Goal: Transaction & Acquisition: Book appointment/travel/reservation

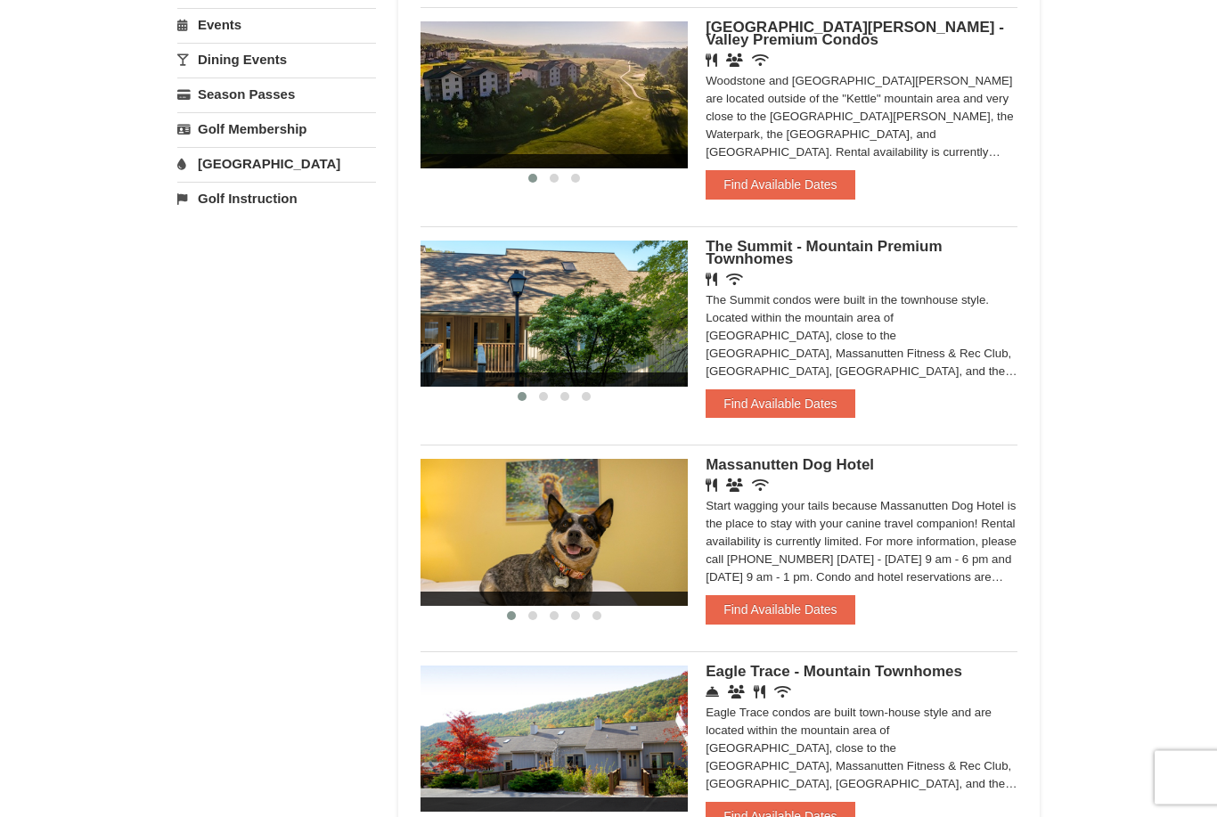
scroll to position [605, 0]
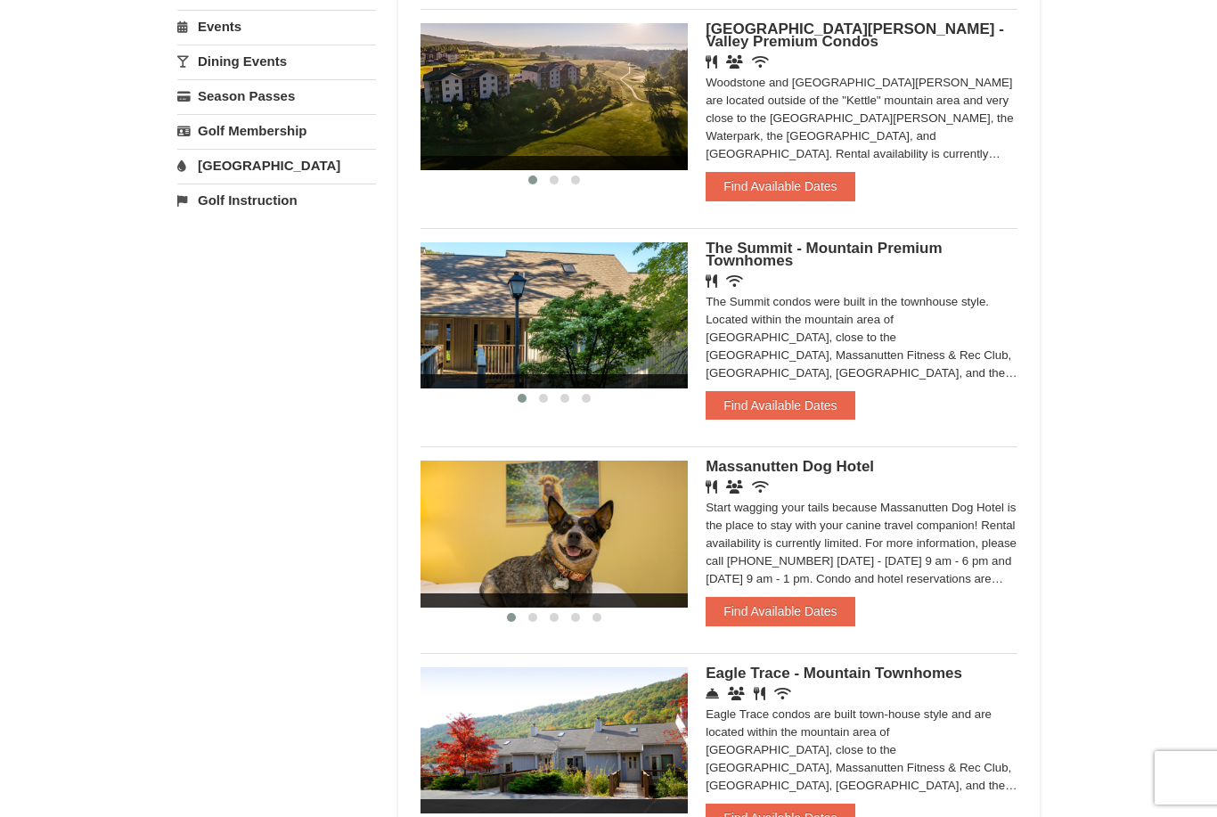
click at [823, 621] on button "Find Available Dates" at bounding box center [779, 611] width 149 height 29
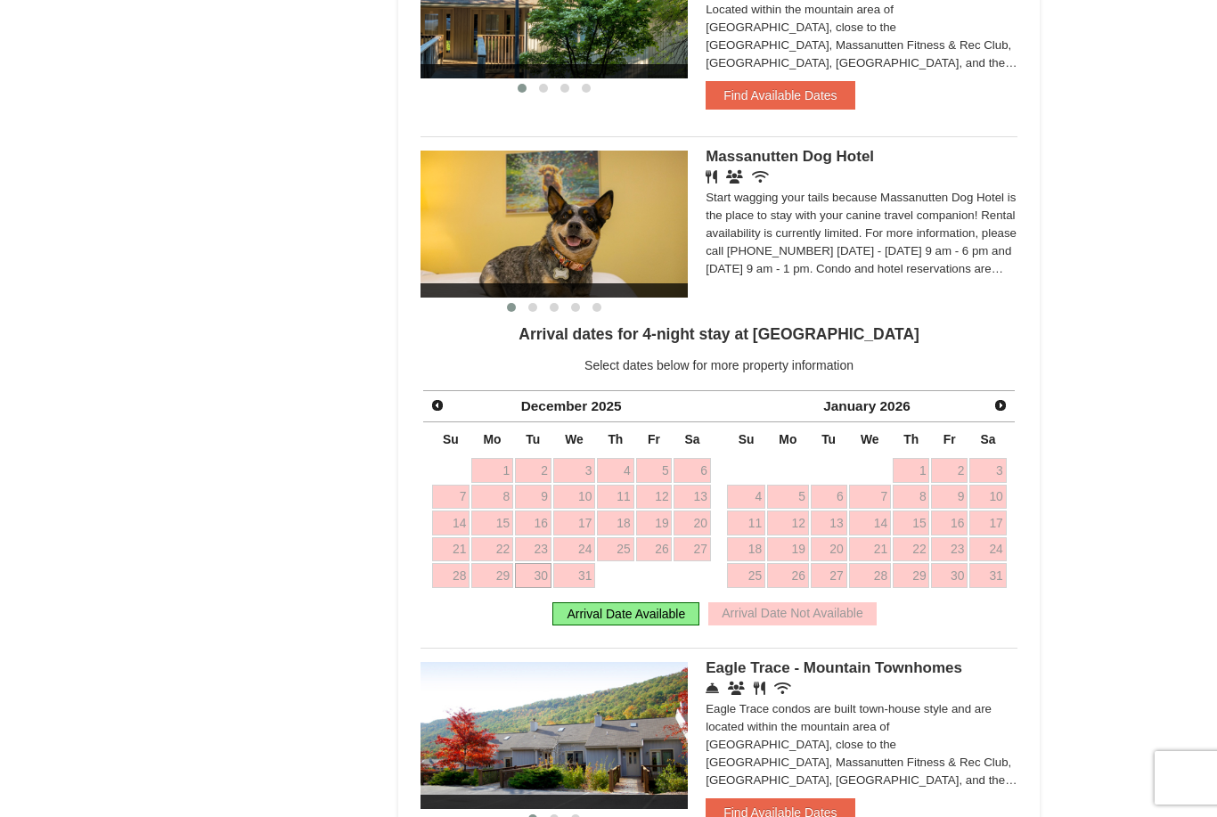
scroll to position [916, 0]
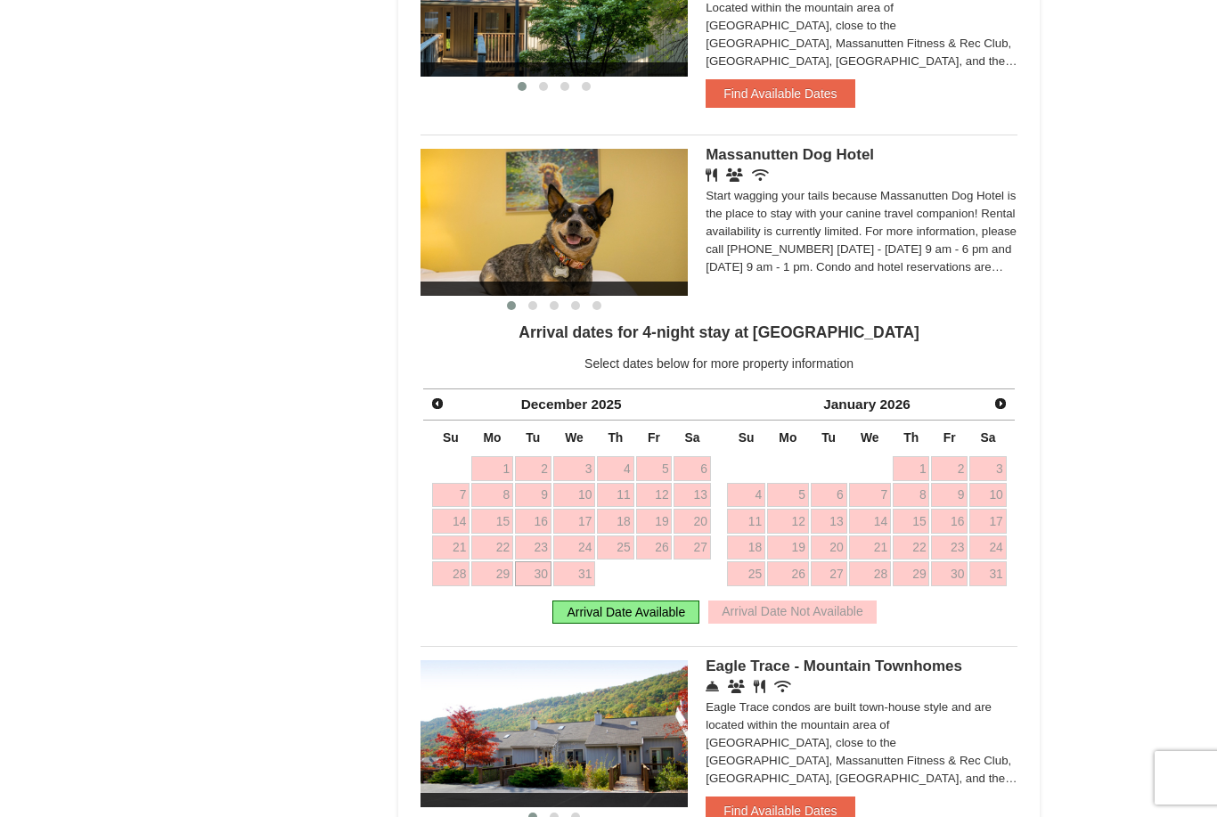
click at [590, 582] on link "31" at bounding box center [574, 573] width 43 height 25
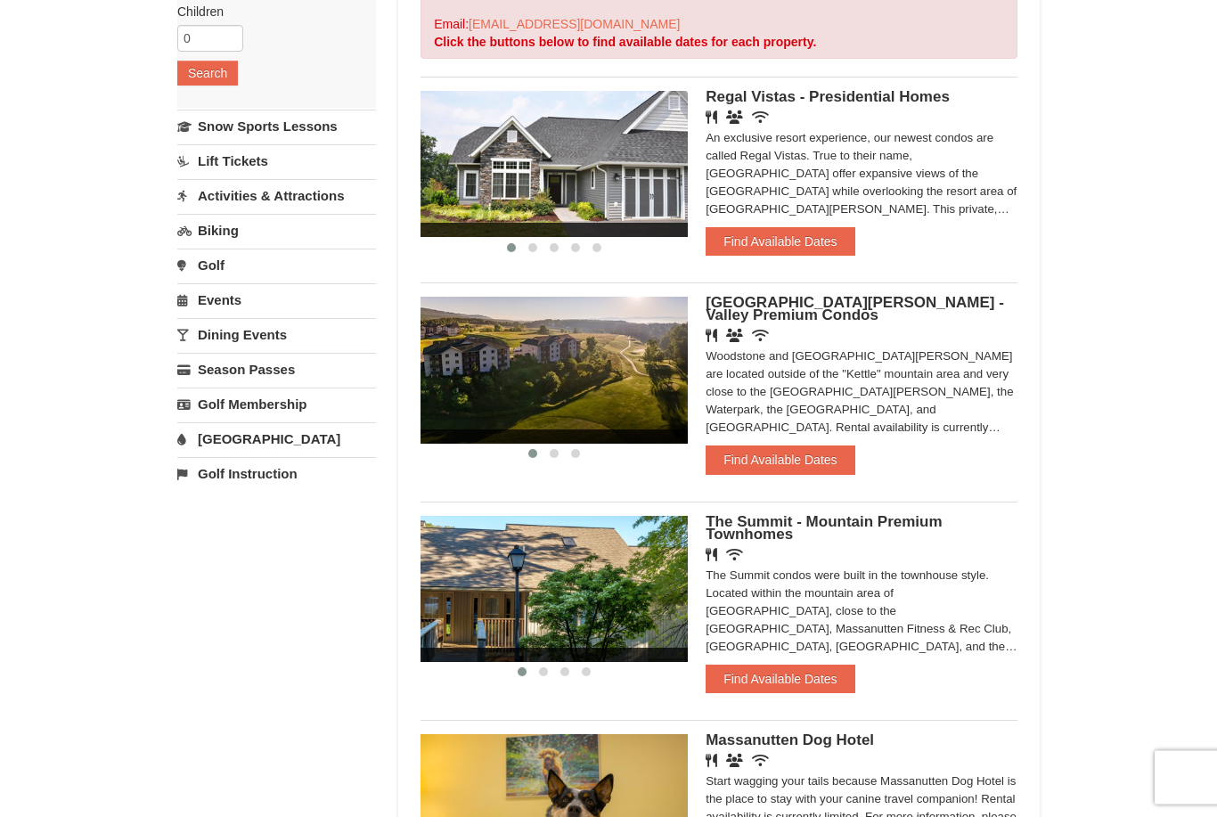
scroll to position [343, 0]
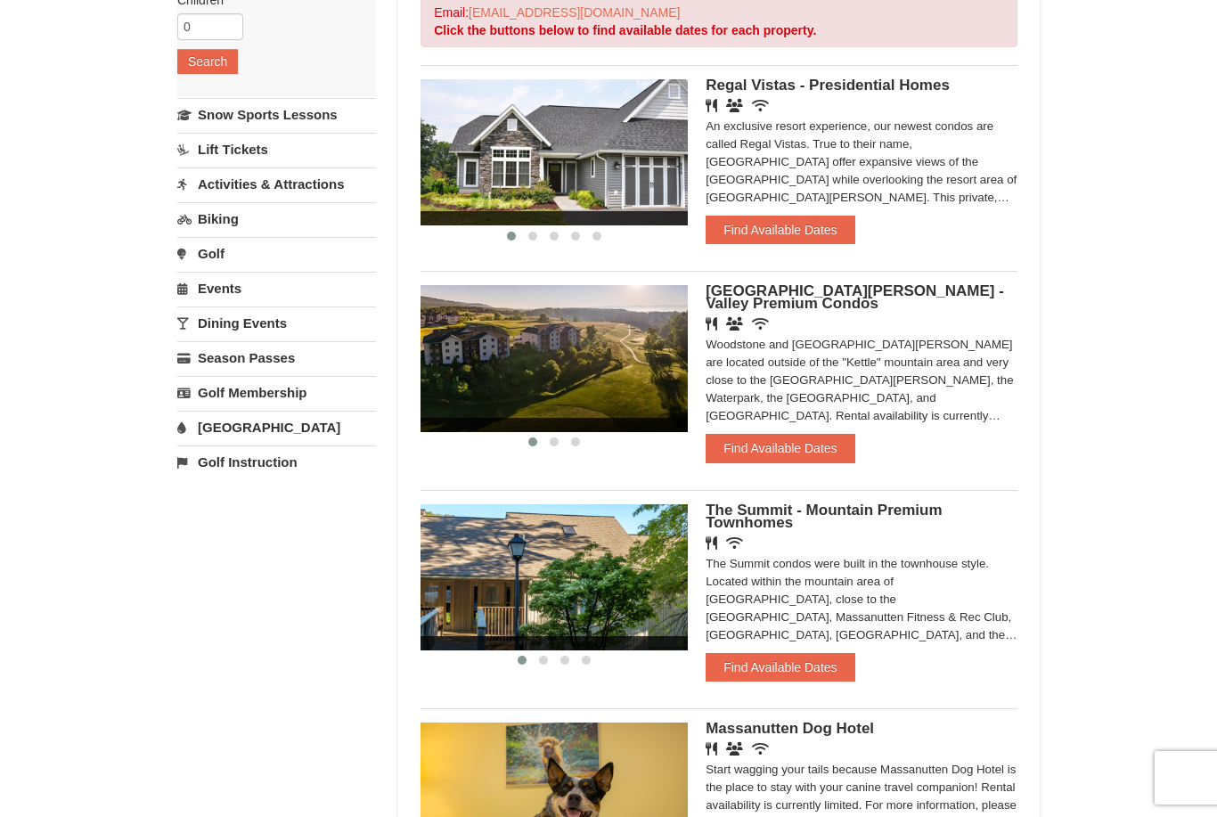
click at [797, 462] on button "Find Available Dates" at bounding box center [779, 448] width 149 height 29
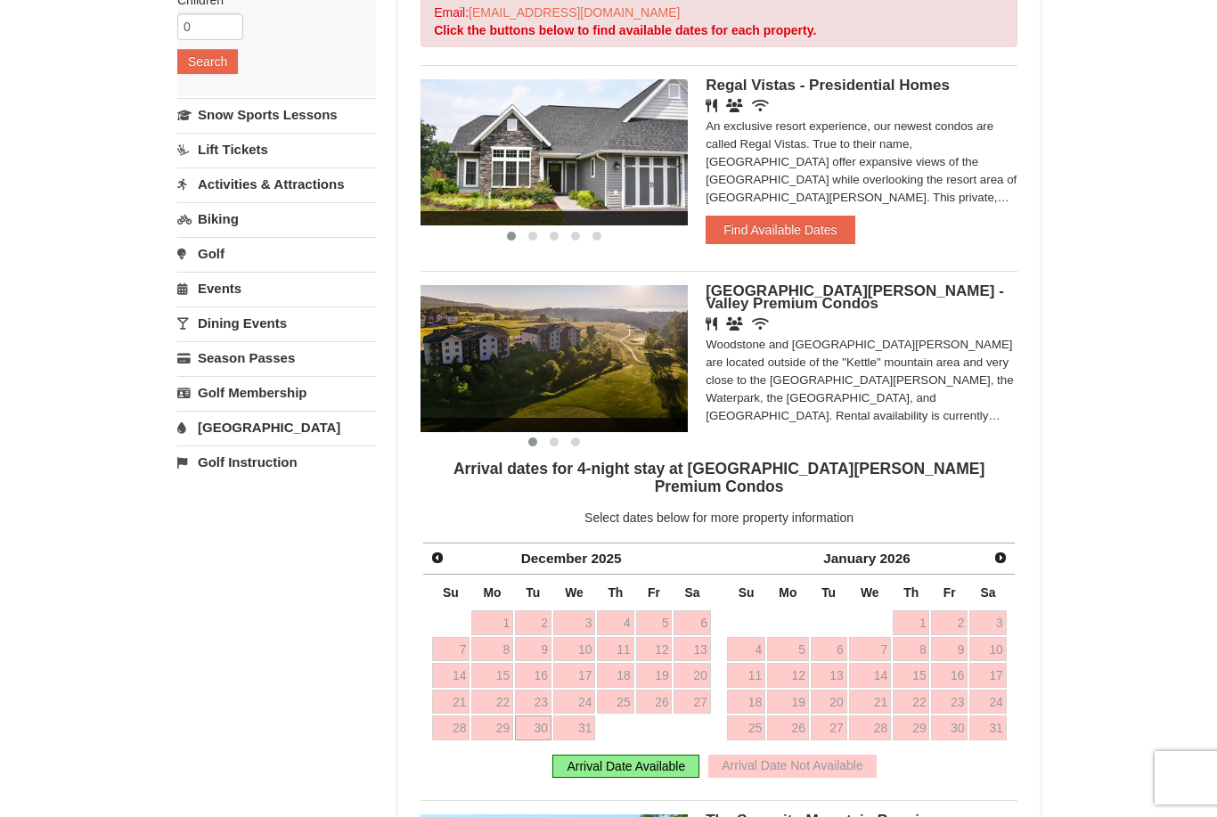
scroll to position [338, 0]
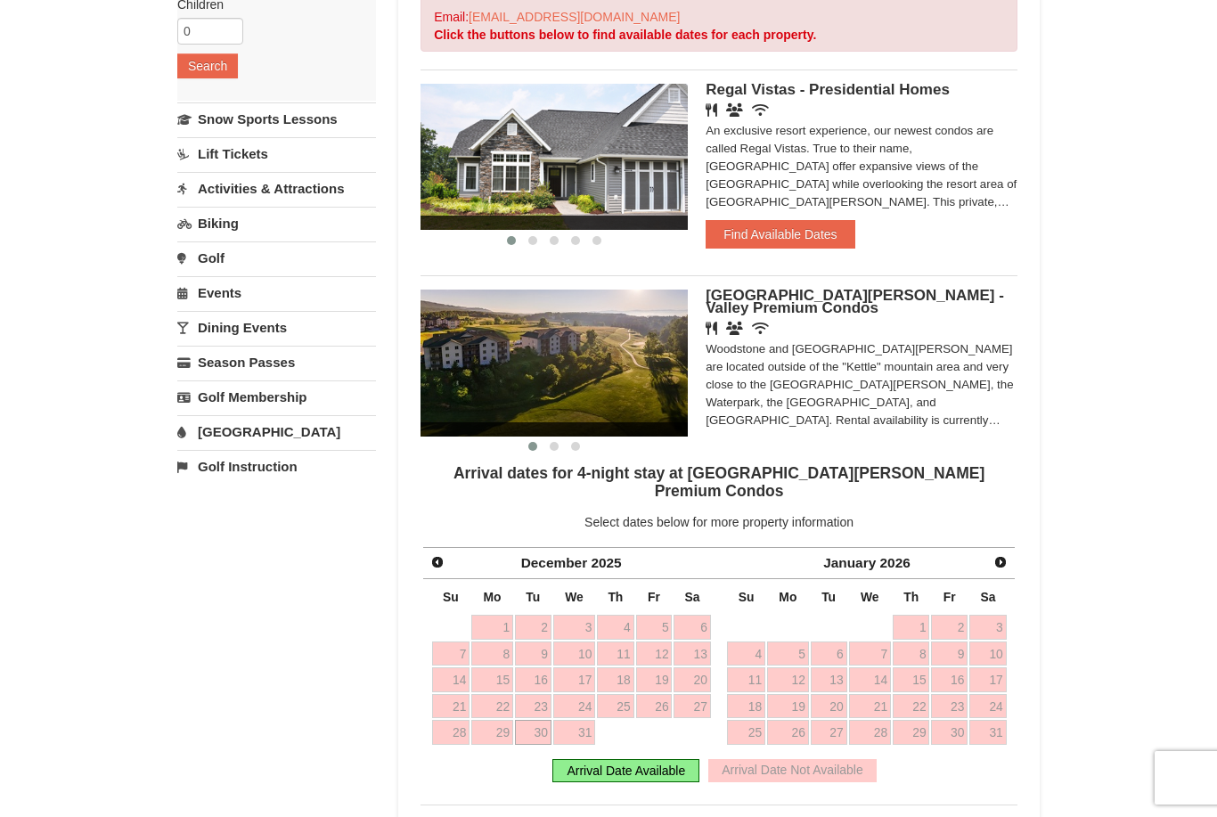
click at [1003, 555] on span "Next" at bounding box center [1000, 562] width 14 height 14
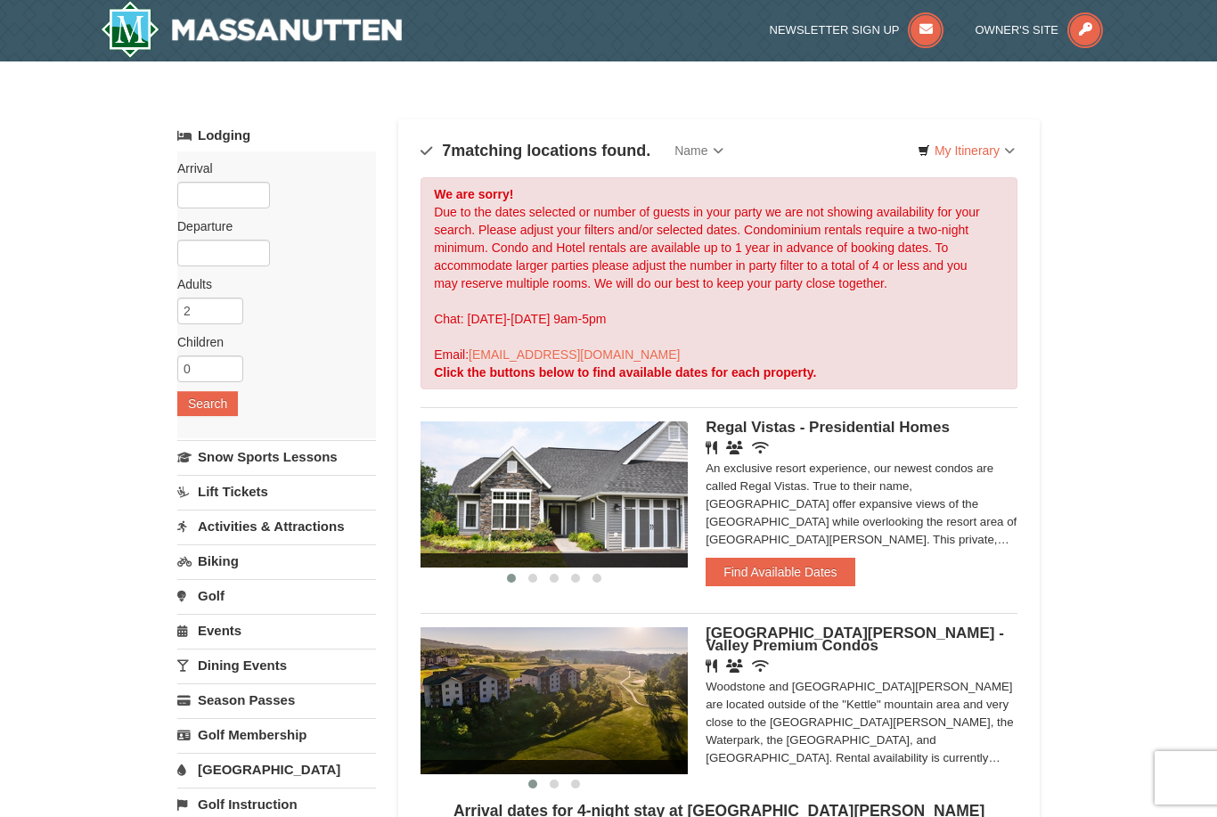
scroll to position [0, 0]
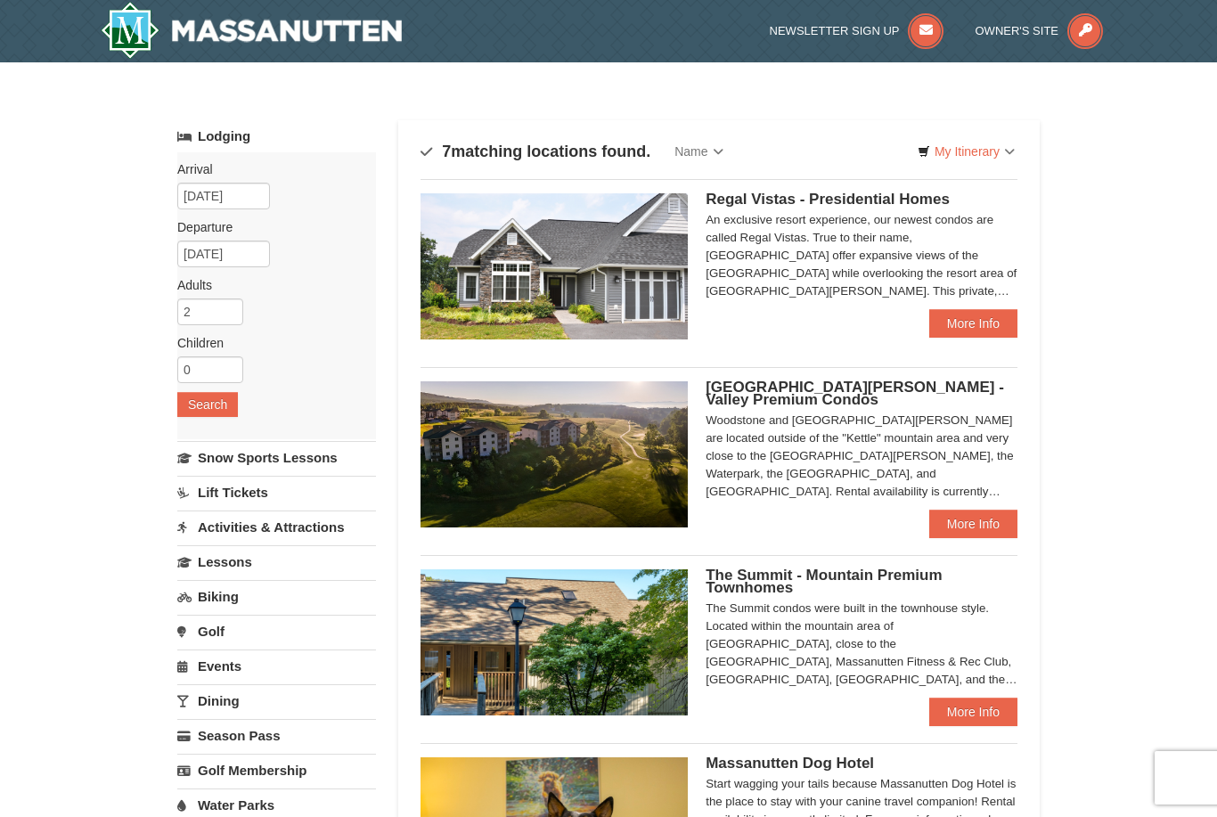
select select "9"
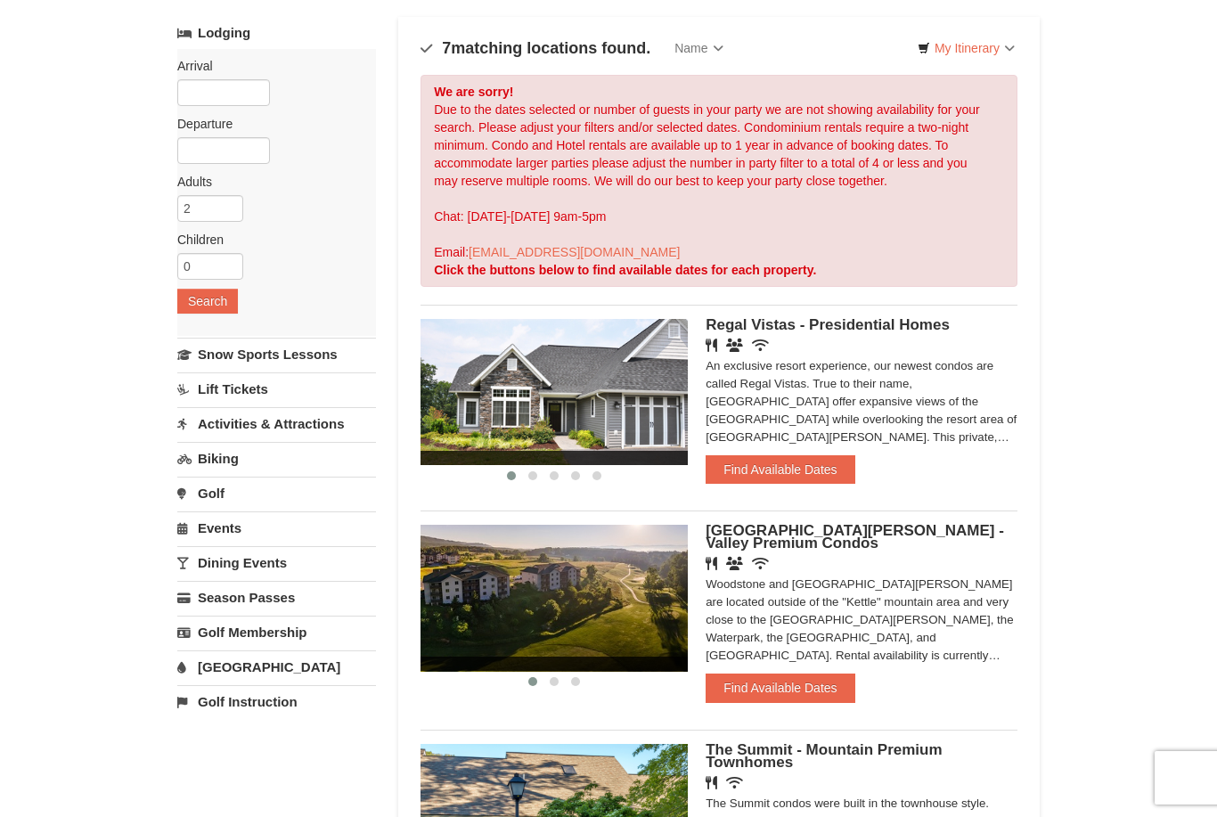
scroll to position [103, 0]
click at [808, 685] on button "Find Available Dates" at bounding box center [779, 687] width 149 height 29
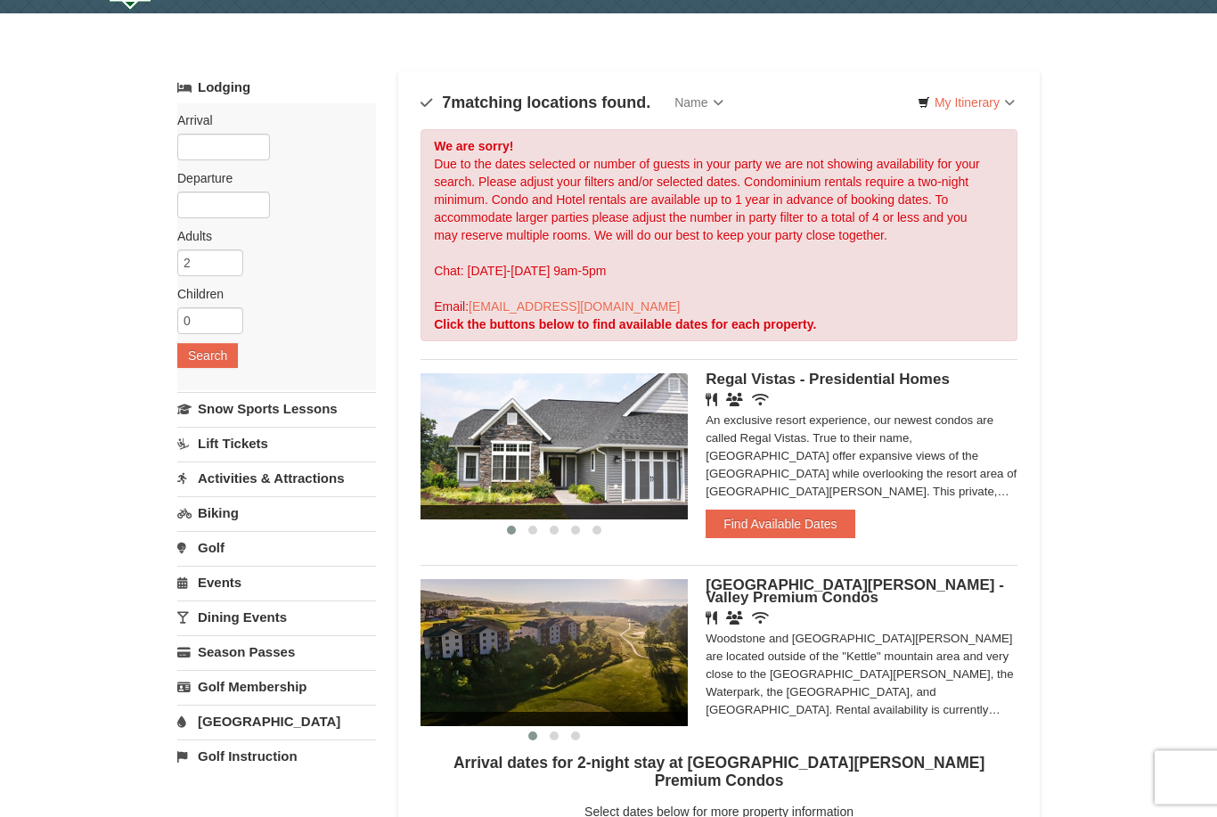
scroll to position [0, 0]
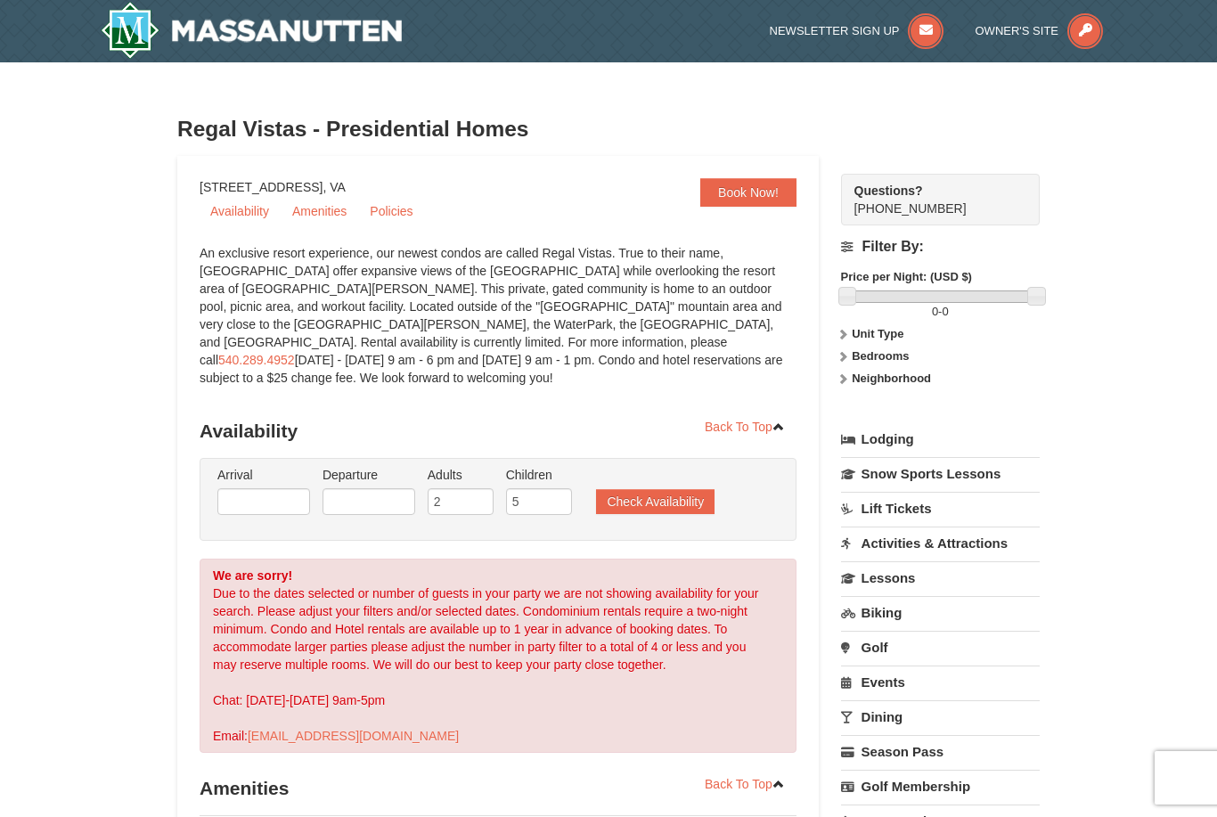
select select "9"
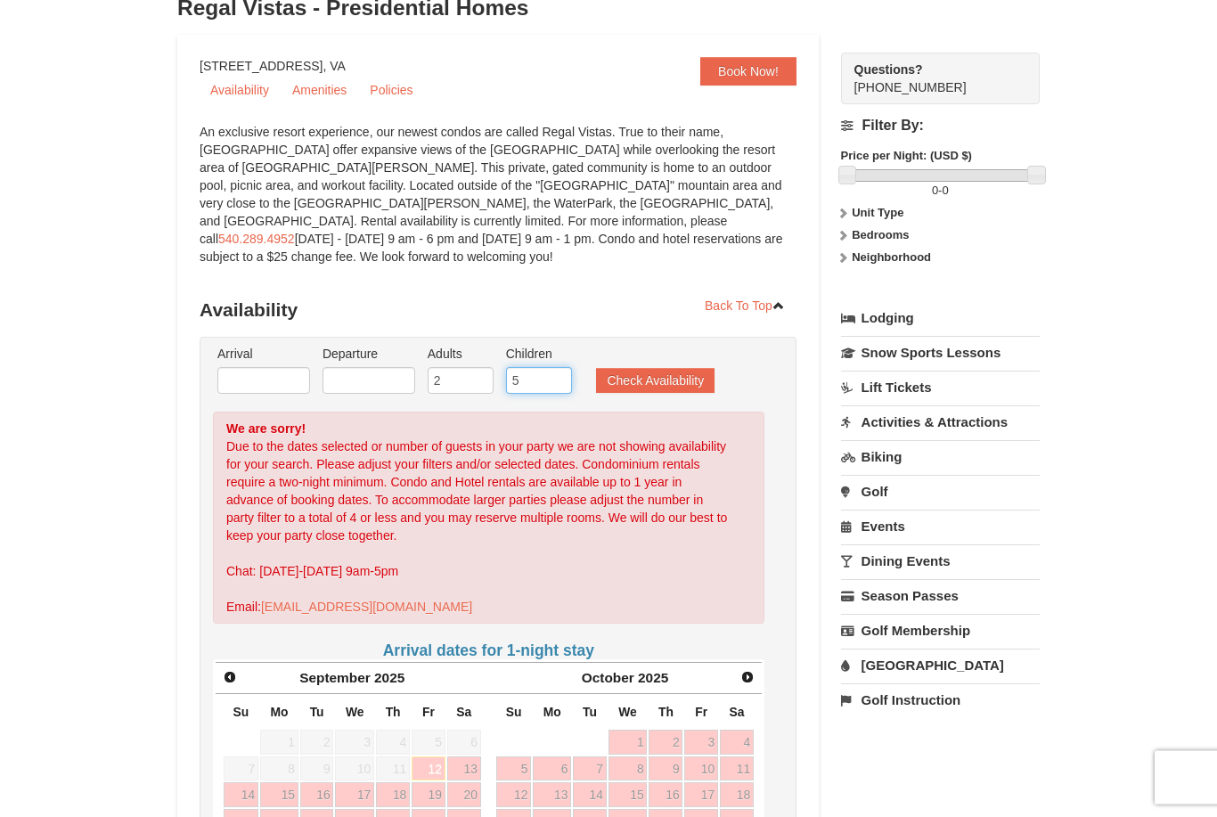
click at [535, 369] on input "5" at bounding box center [539, 381] width 66 height 27
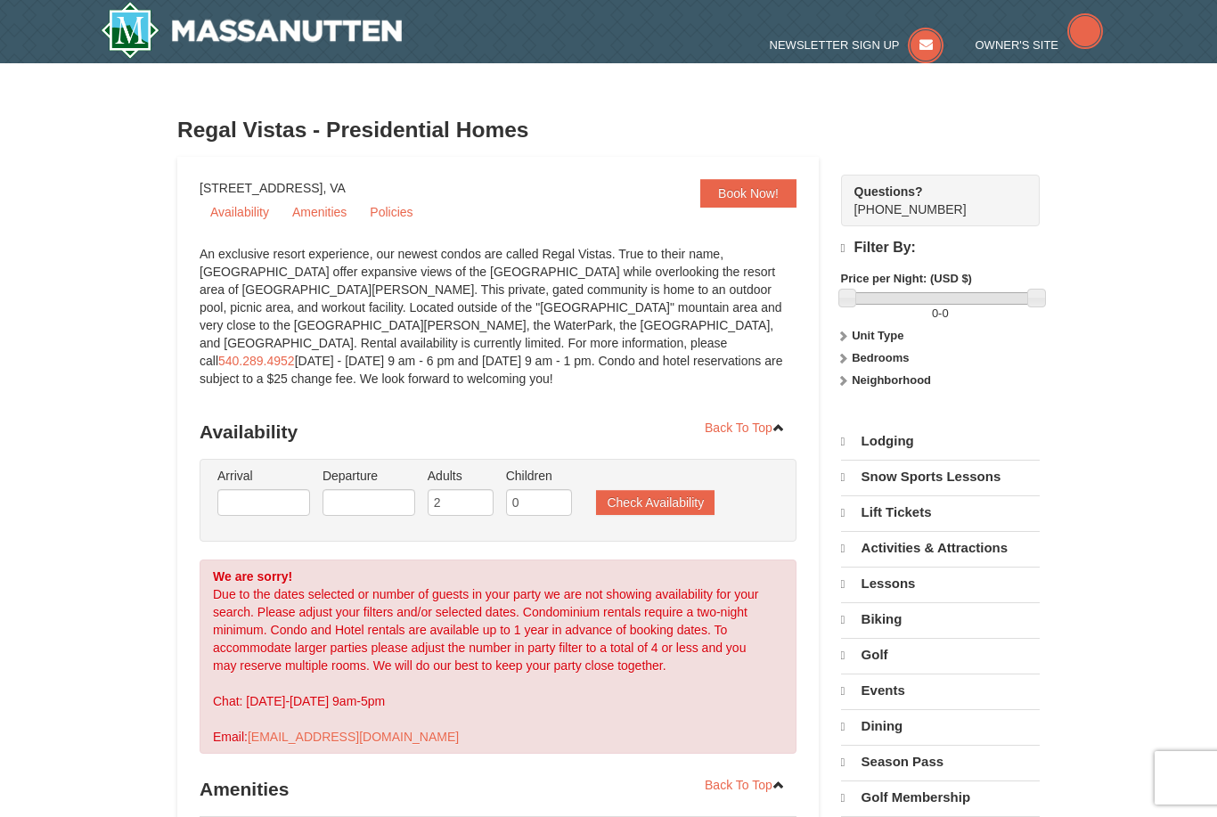
select select "9"
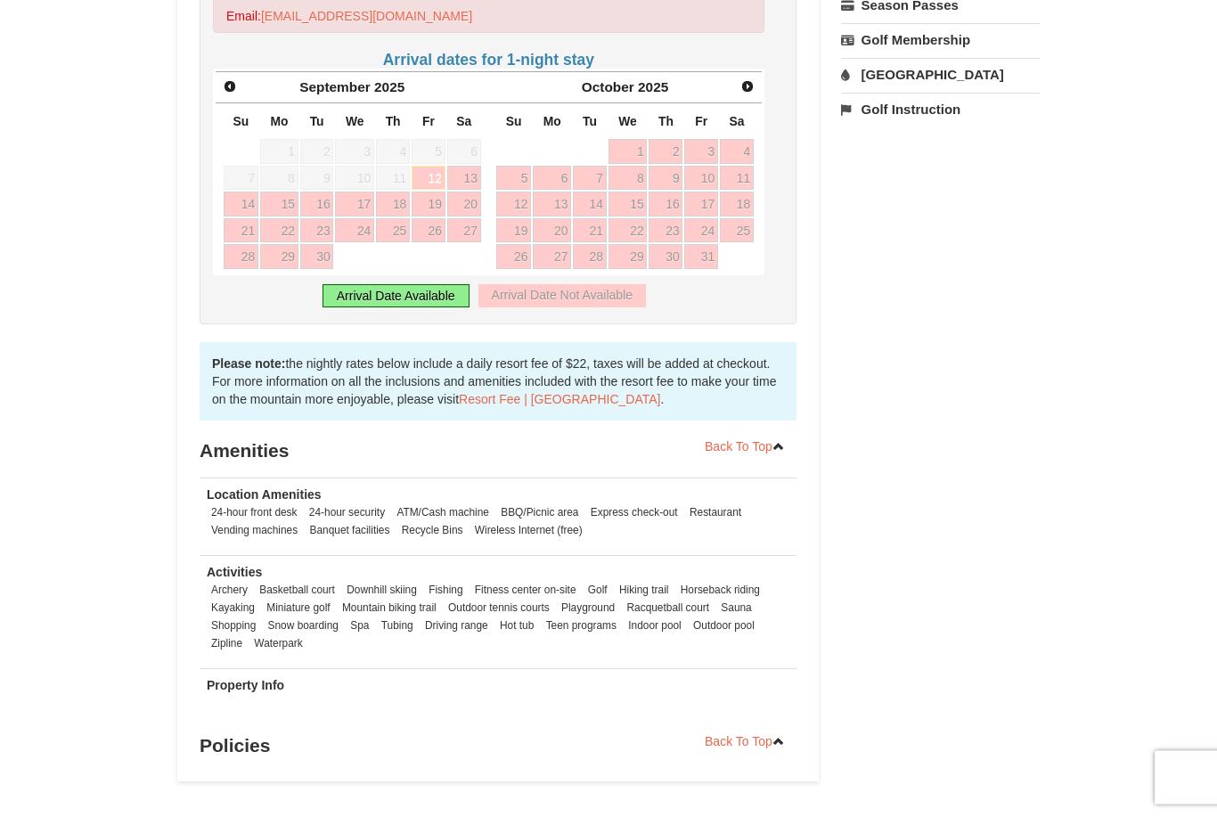
scroll to position [713, 0]
click at [749, 77] on span "Next" at bounding box center [747, 84] width 14 height 14
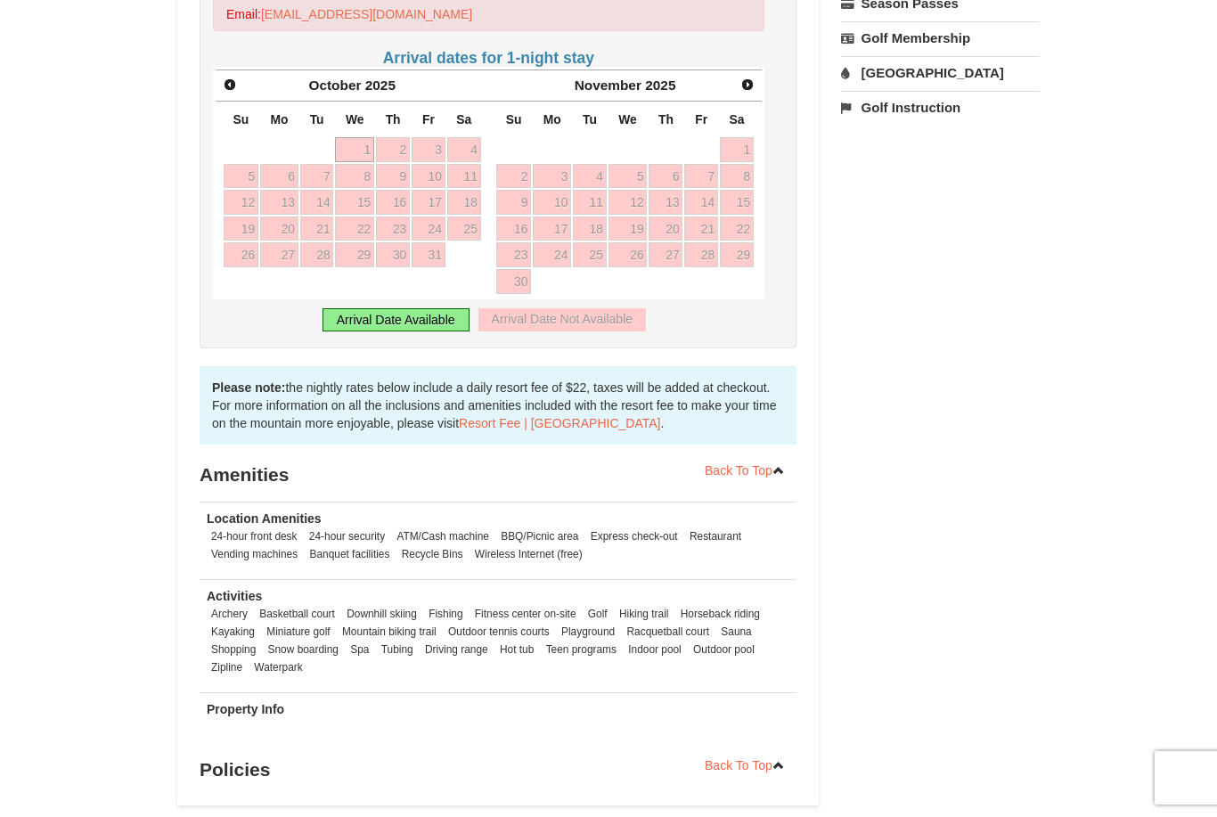
click at [748, 77] on span "Next" at bounding box center [747, 84] width 14 height 14
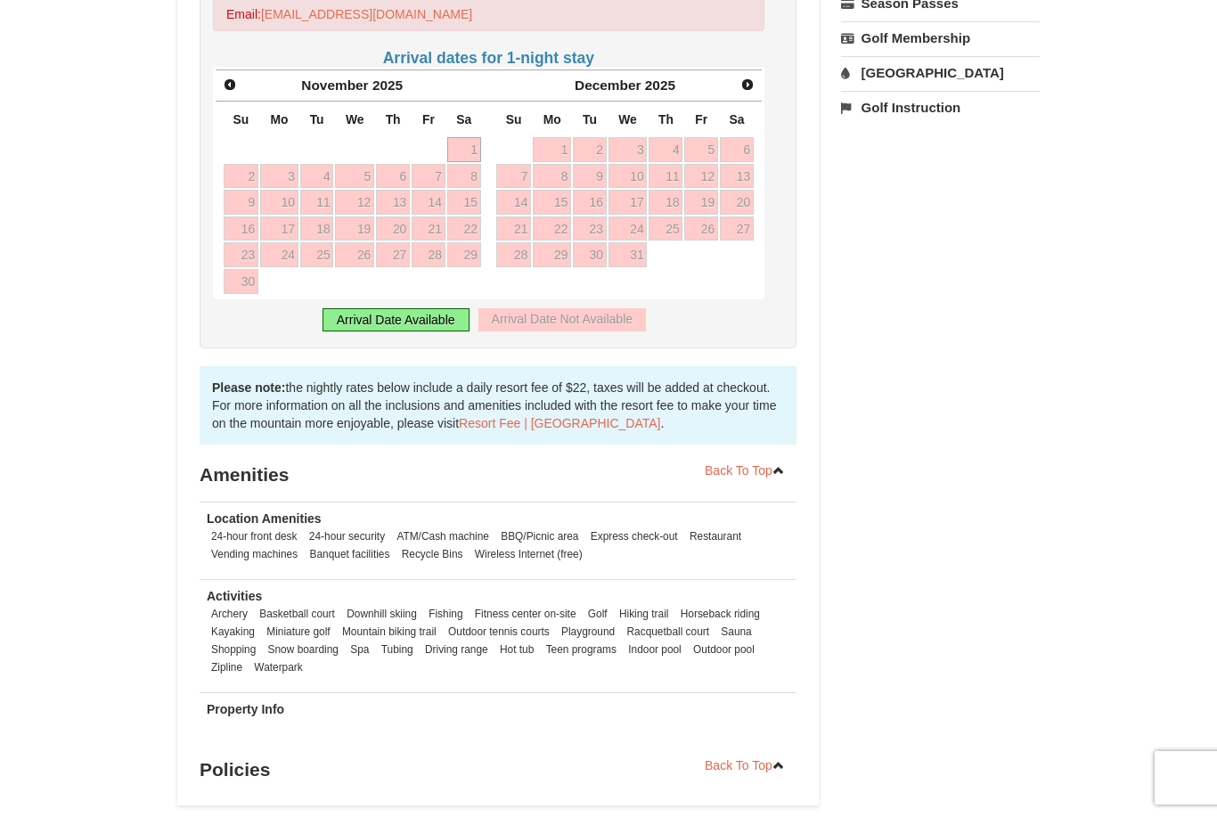
click at [748, 77] on span "Next" at bounding box center [747, 84] width 14 height 14
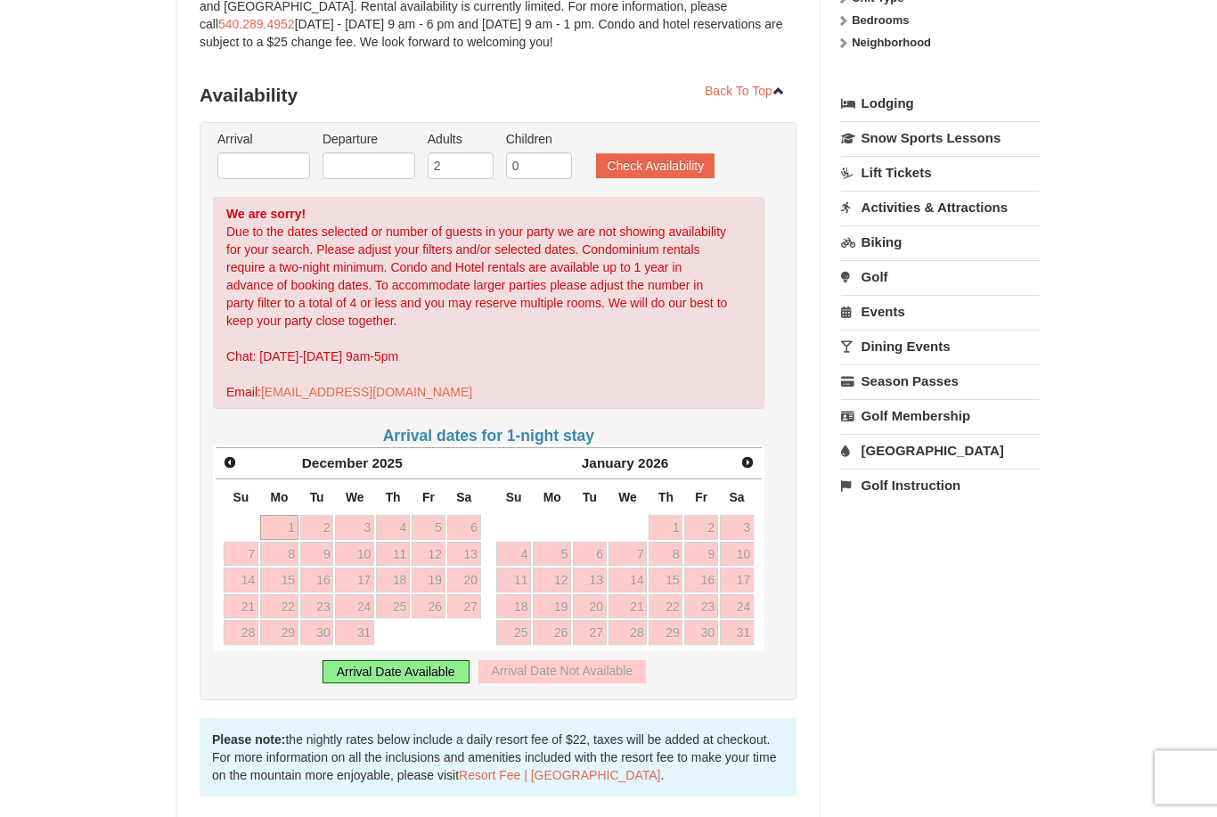
scroll to position [347, 0]
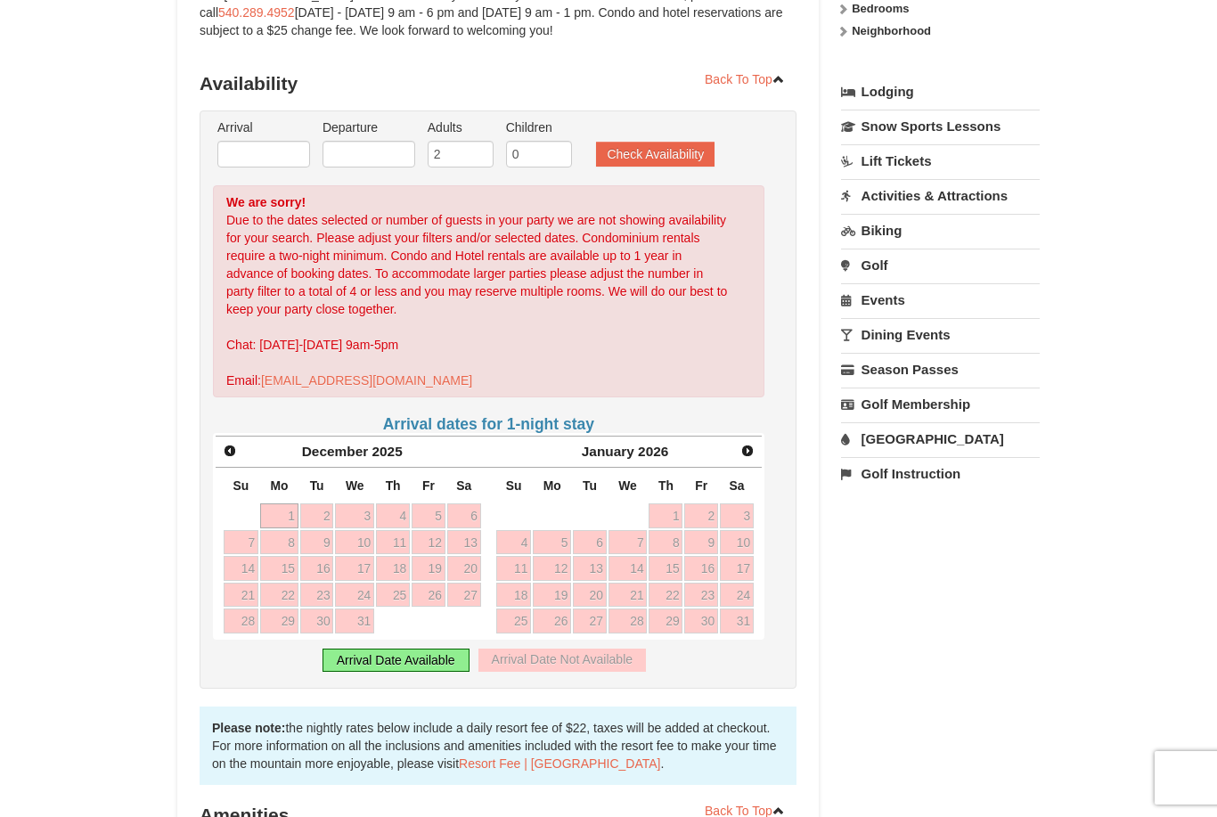
click at [751, 444] on span "Next" at bounding box center [747, 451] width 14 height 14
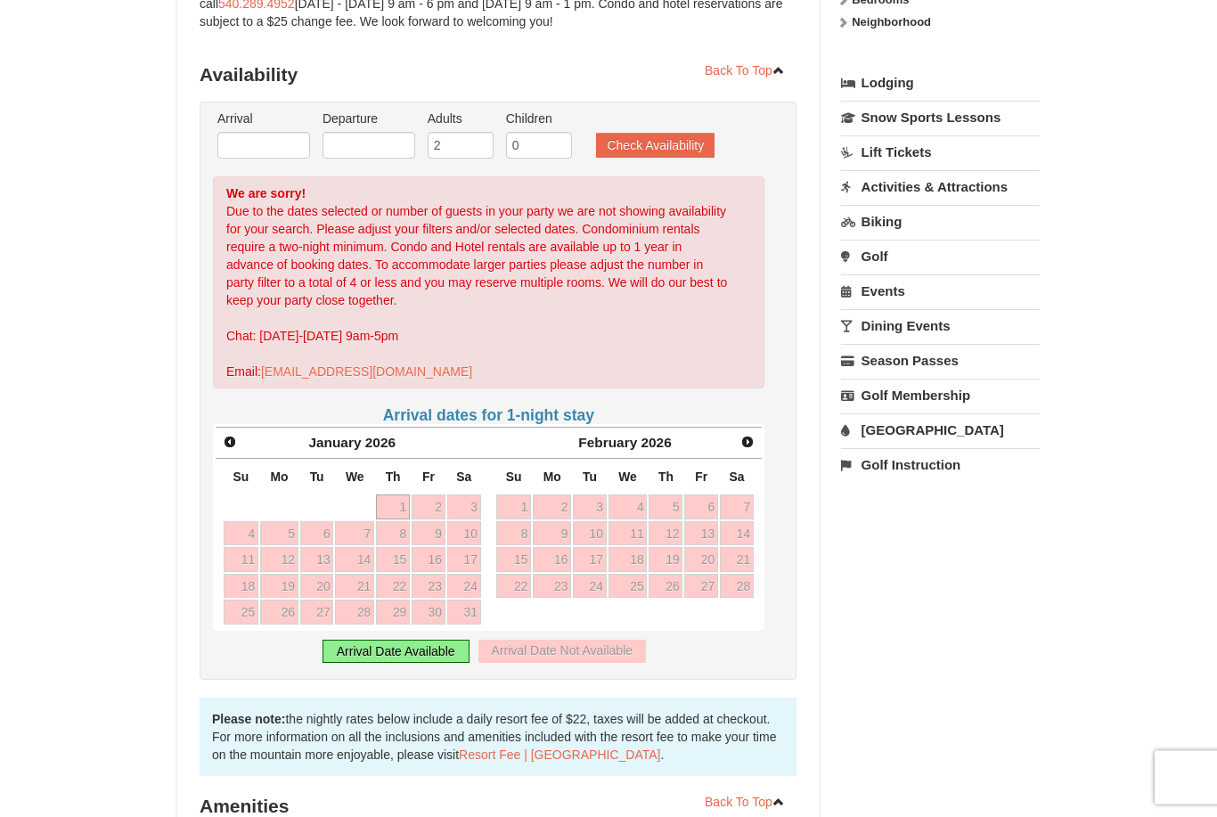
scroll to position [0, 0]
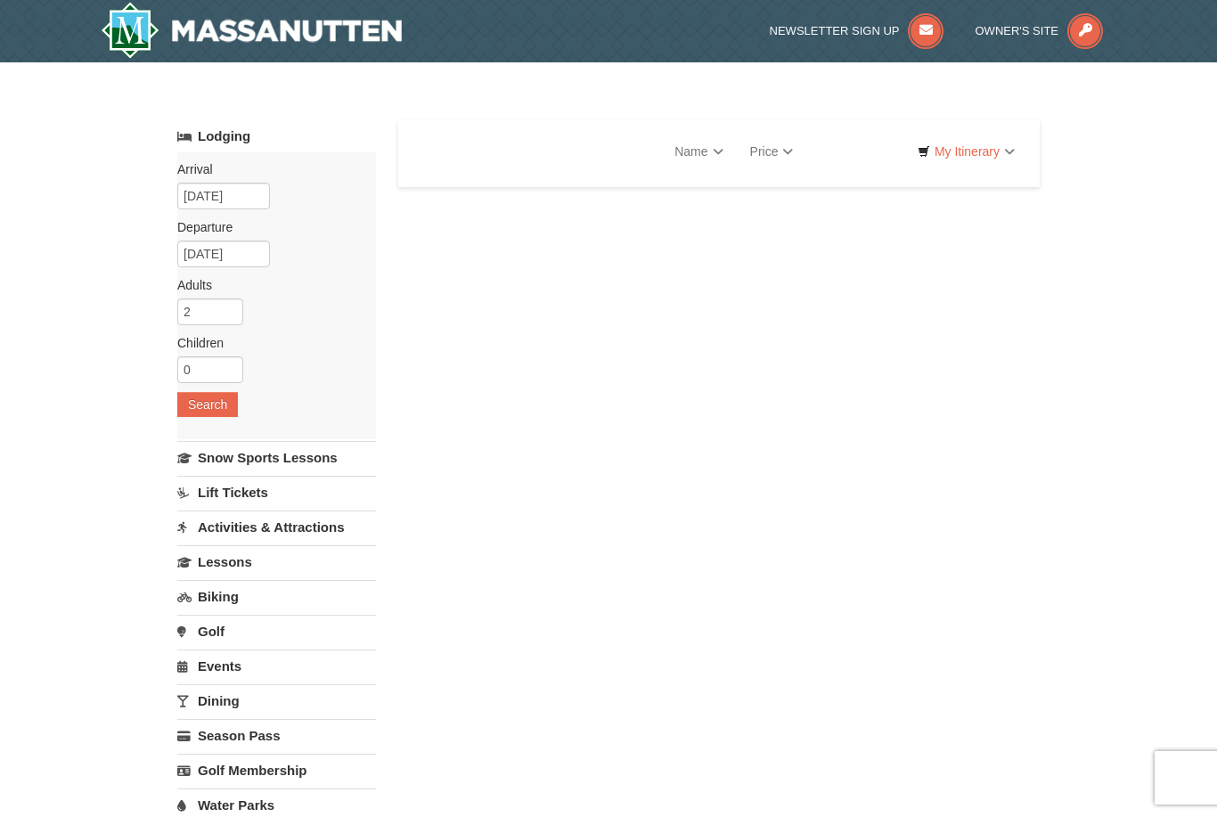
select select "9"
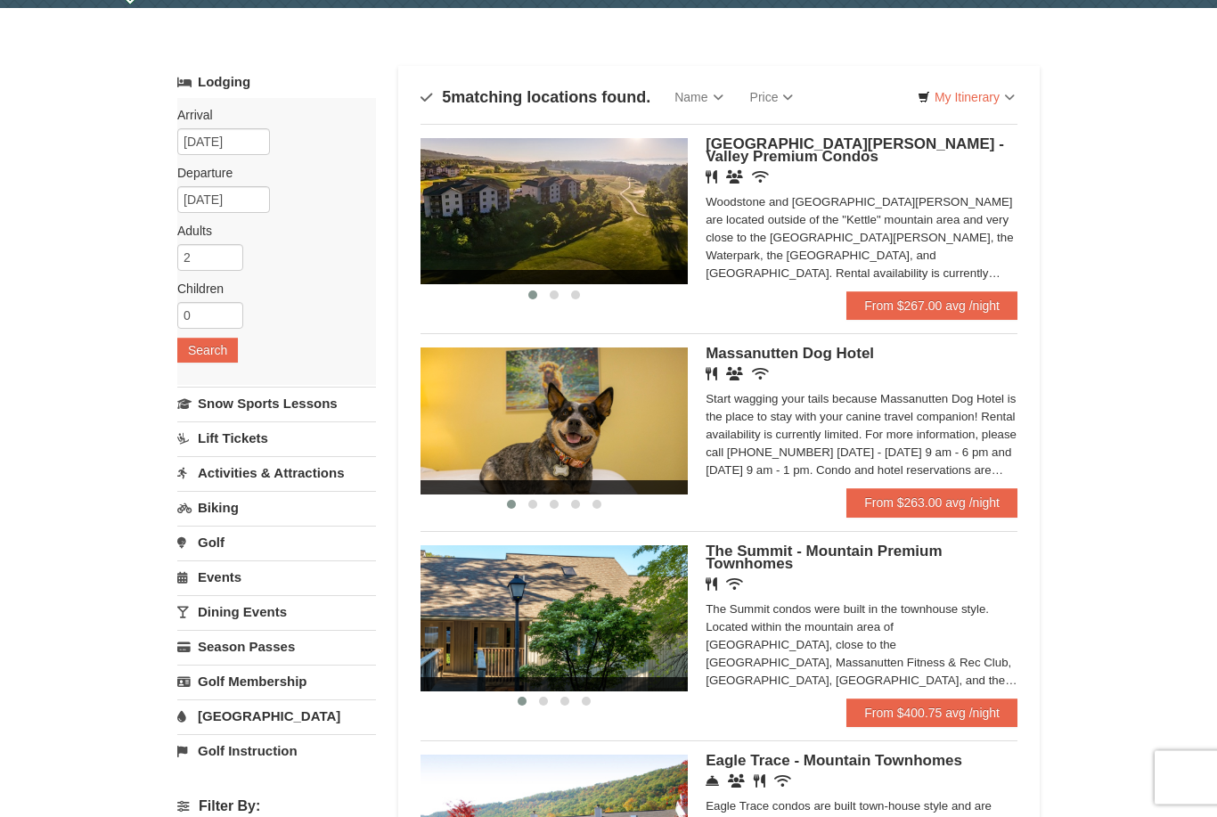
scroll to position [48, 0]
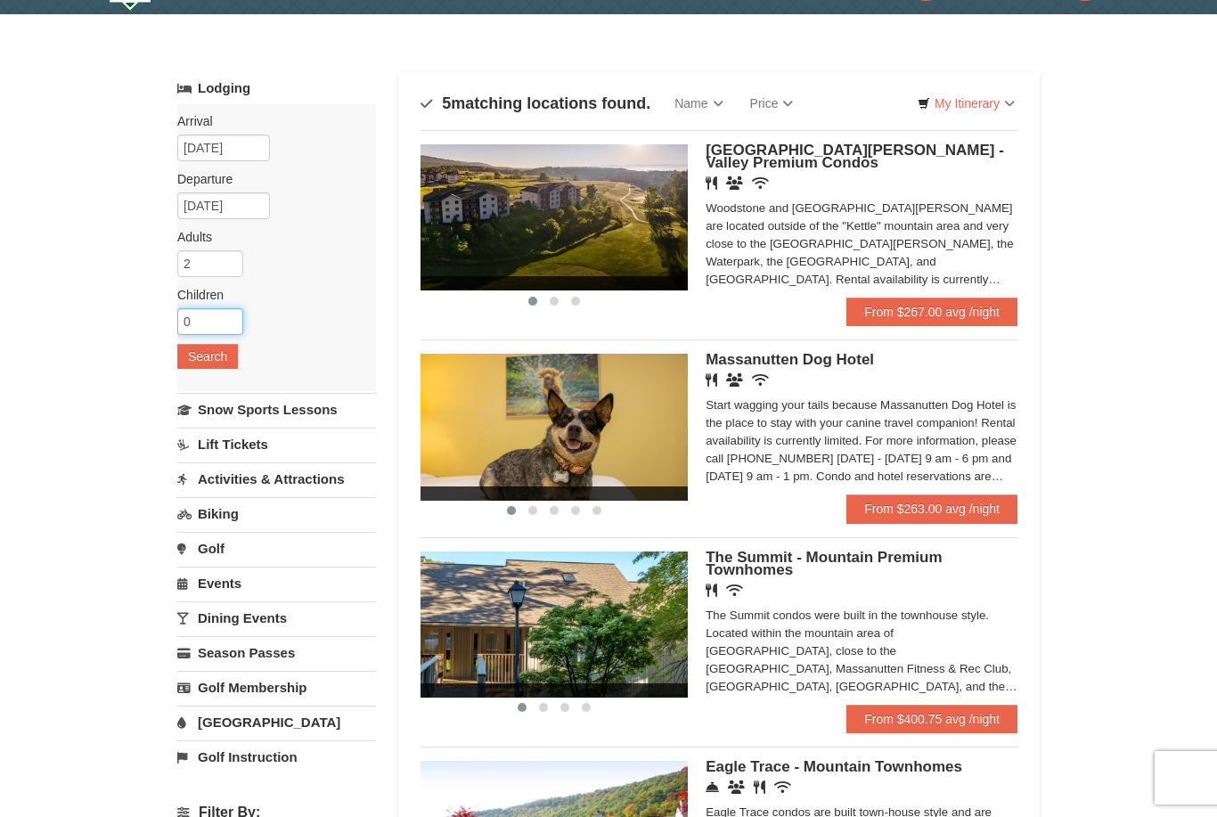
type input "0"
type input "3"
click at [221, 359] on button "Search" at bounding box center [207, 356] width 61 height 25
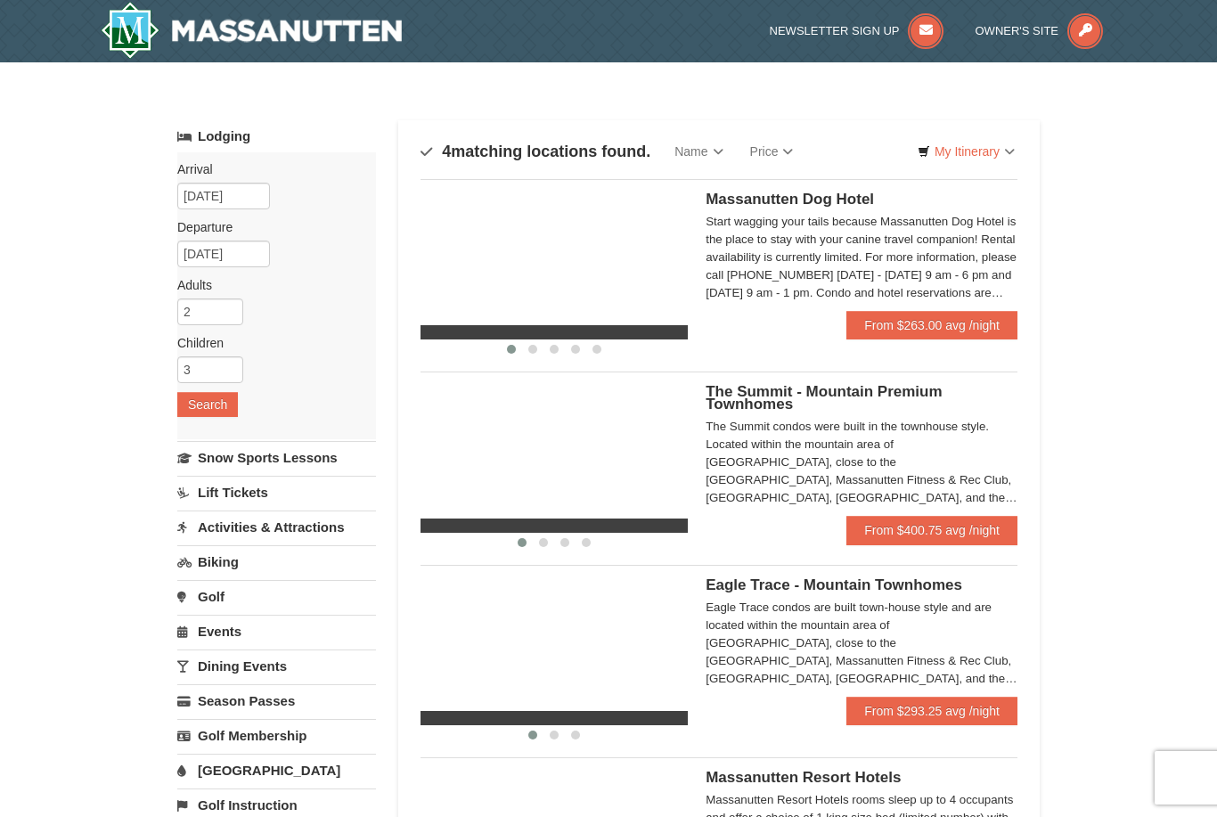
select select "9"
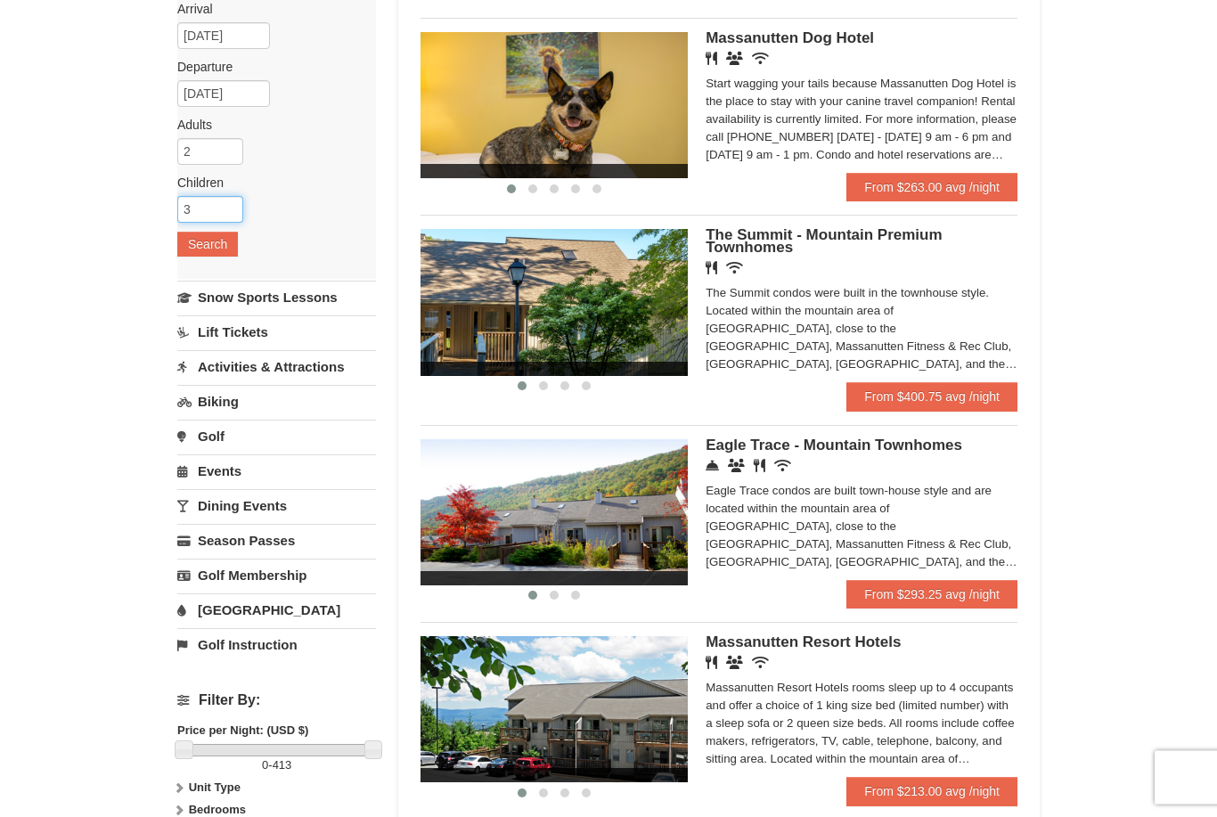
scroll to position [160, 0]
type input "3"
type input "5"
click at [227, 244] on button "Search" at bounding box center [207, 244] width 61 height 25
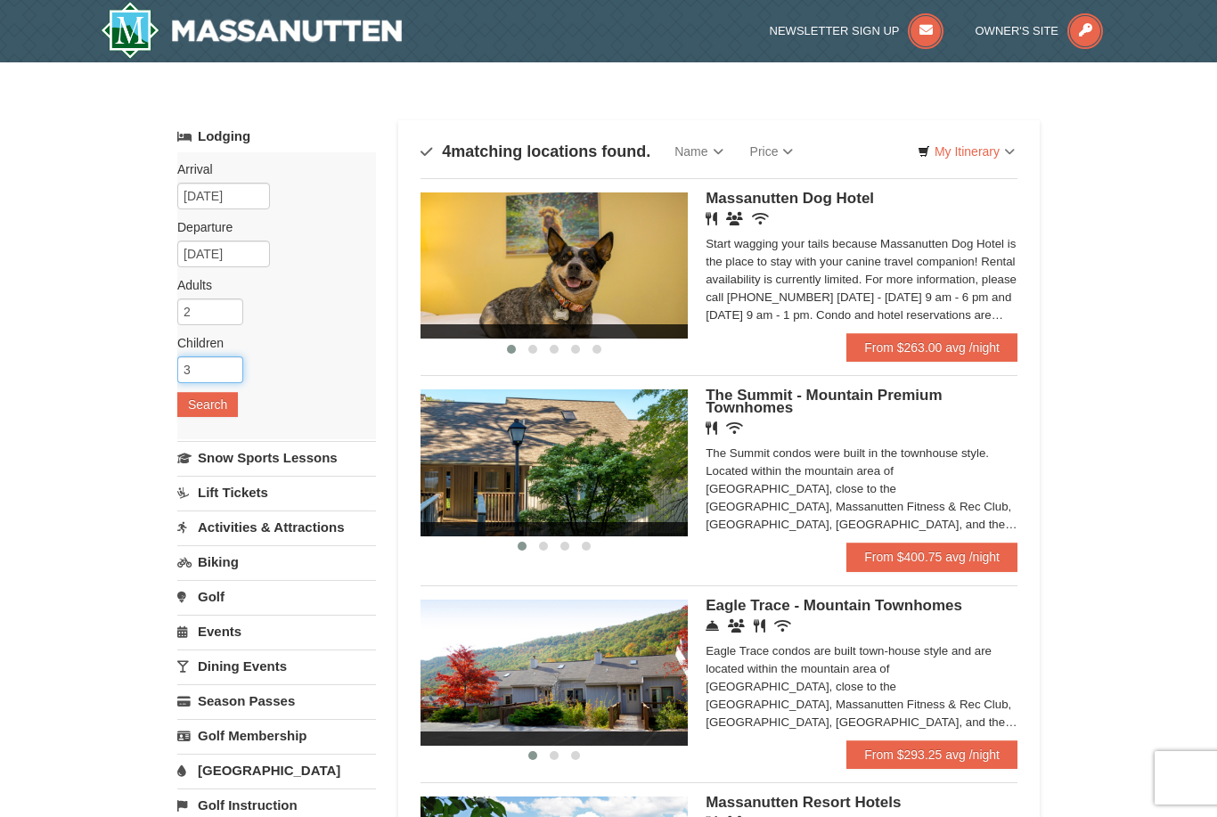
click at [216, 381] on input "3" at bounding box center [210, 369] width 66 height 27
type input "5"
click at [213, 406] on button "Search" at bounding box center [207, 404] width 61 height 25
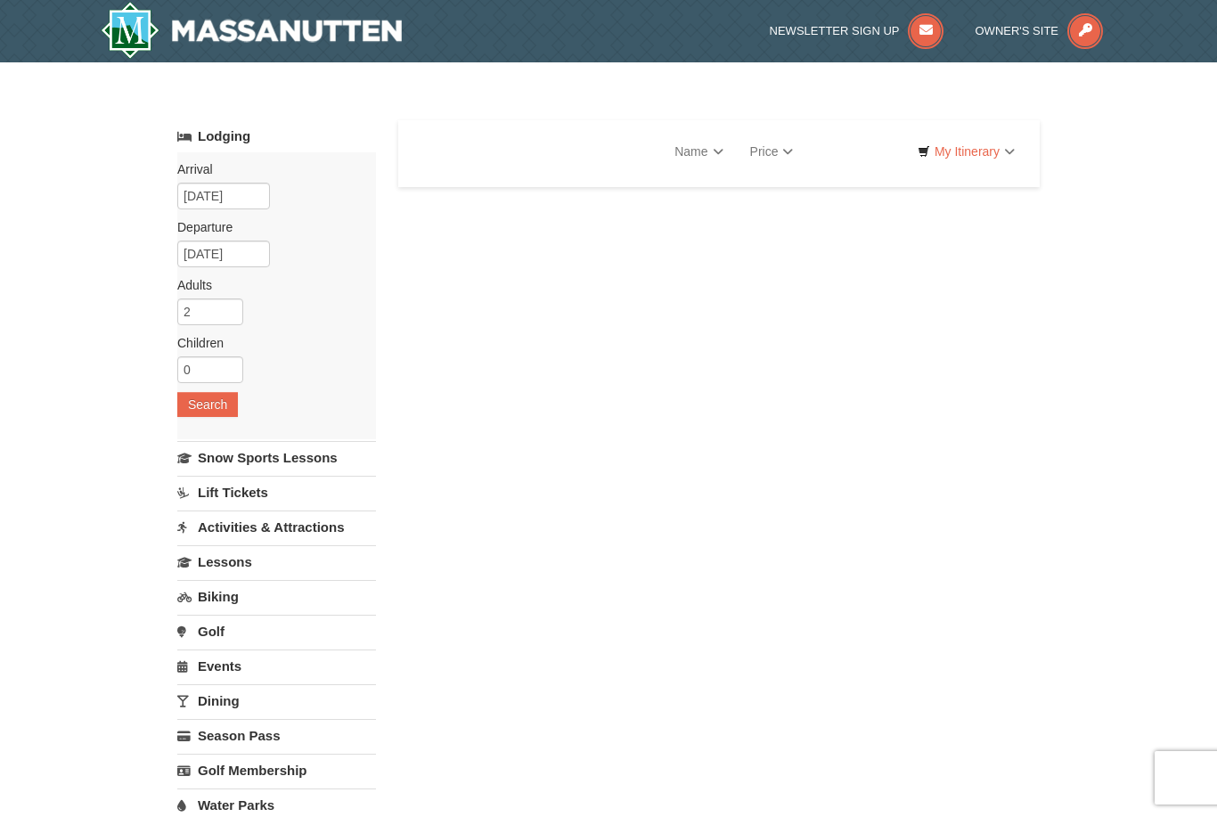
select select "9"
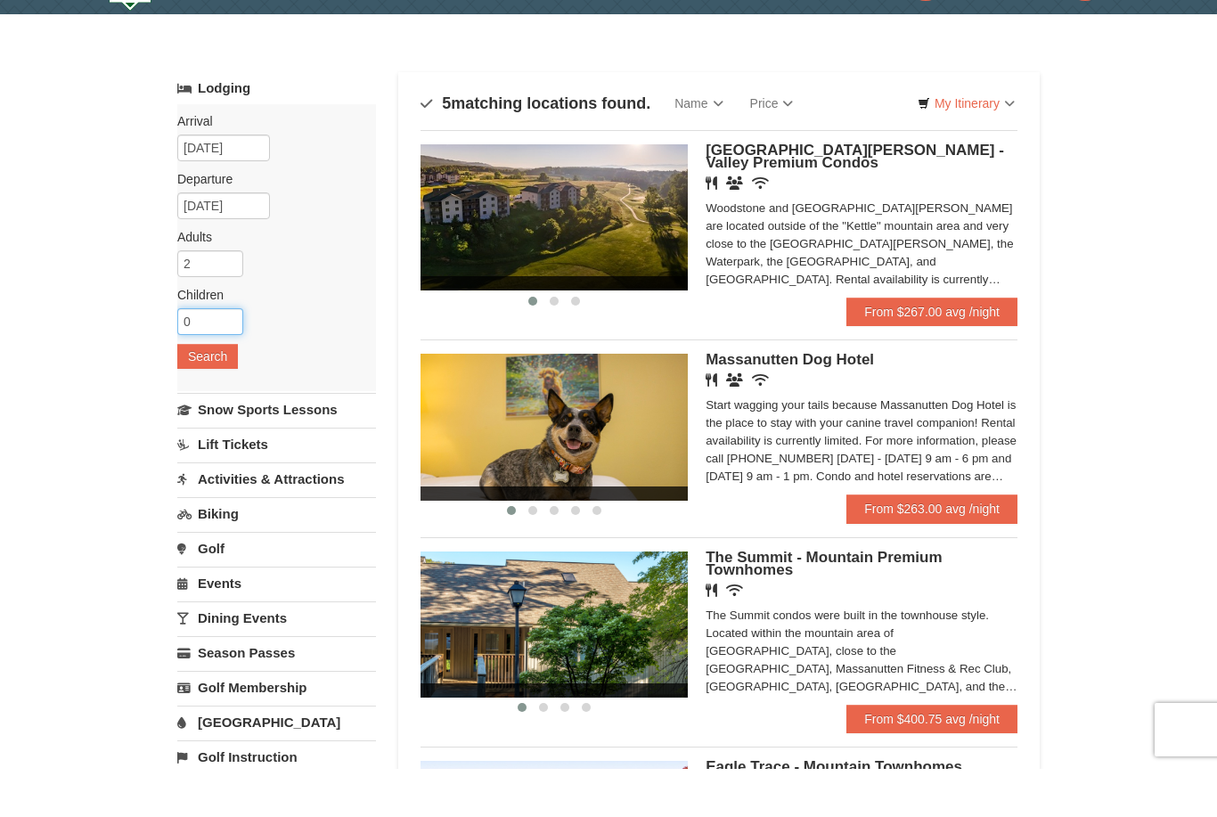
type input "0"
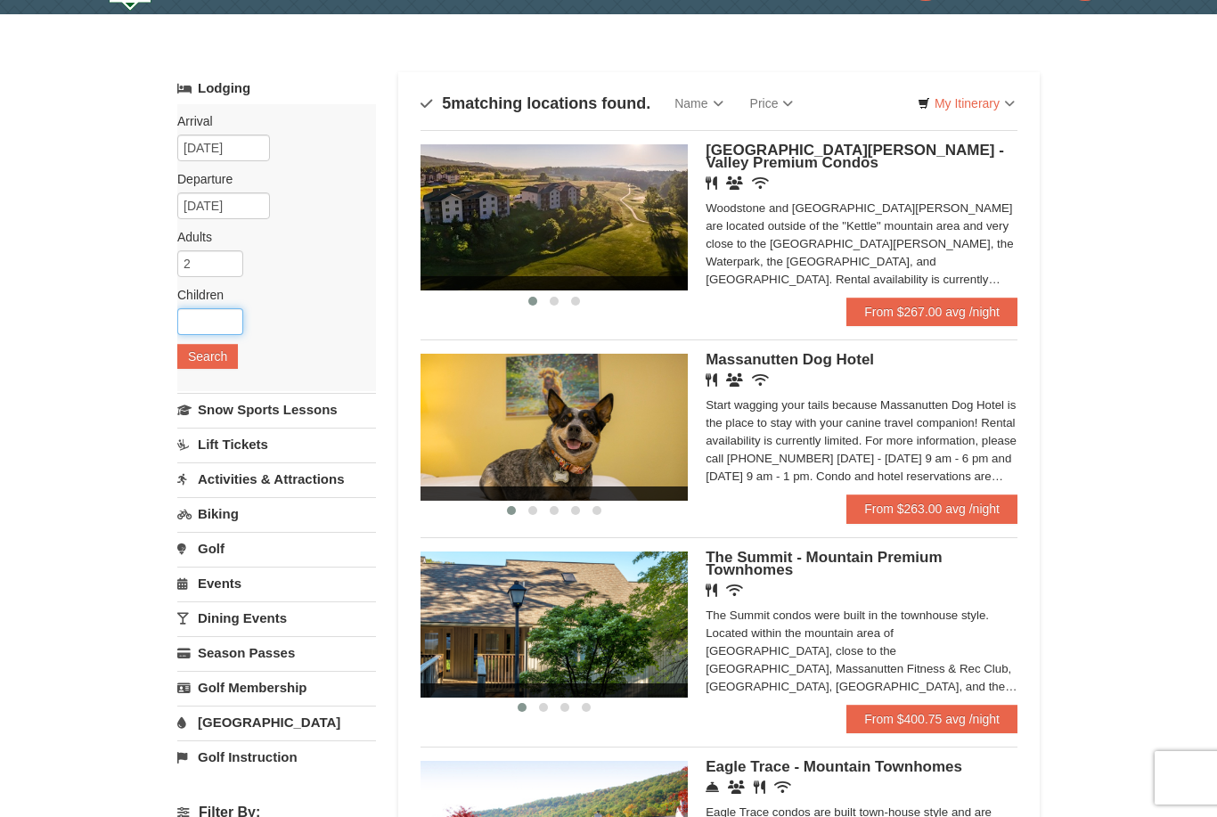
type input "0"
type input "3"
click at [194, 368] on button "Search" at bounding box center [207, 356] width 61 height 25
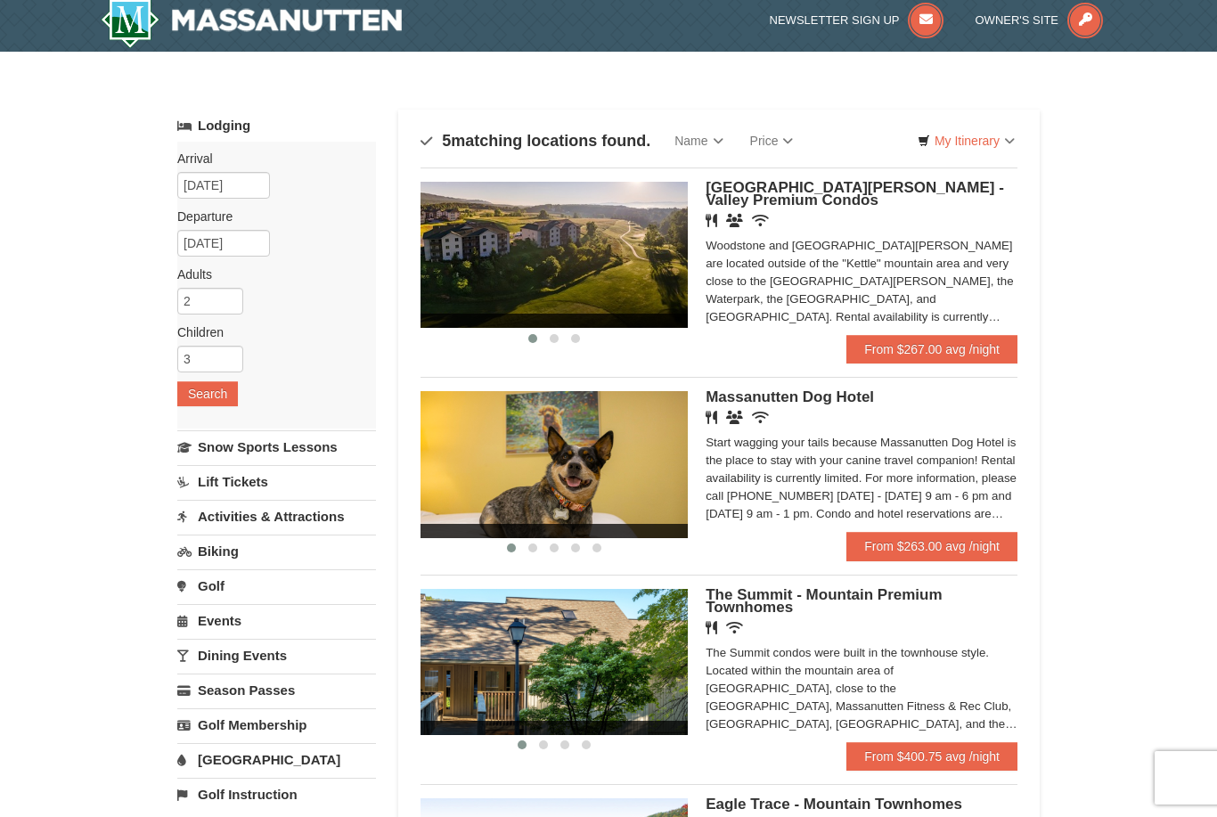
scroll to position [0, 0]
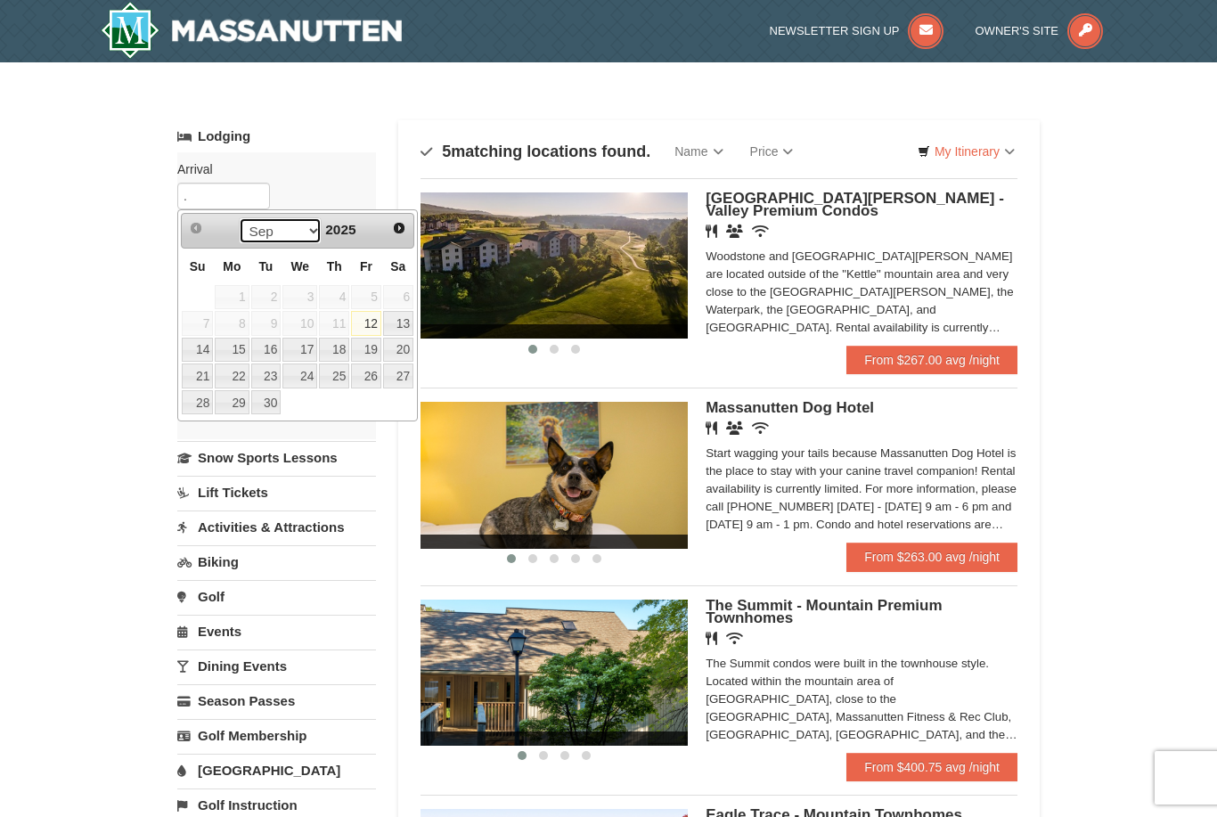
click at [305, 232] on select "Sep Oct Nov Dec" at bounding box center [280, 230] width 83 height 27
click at [272, 399] on link "30" at bounding box center [266, 402] width 30 height 25
type input "[DATE]"
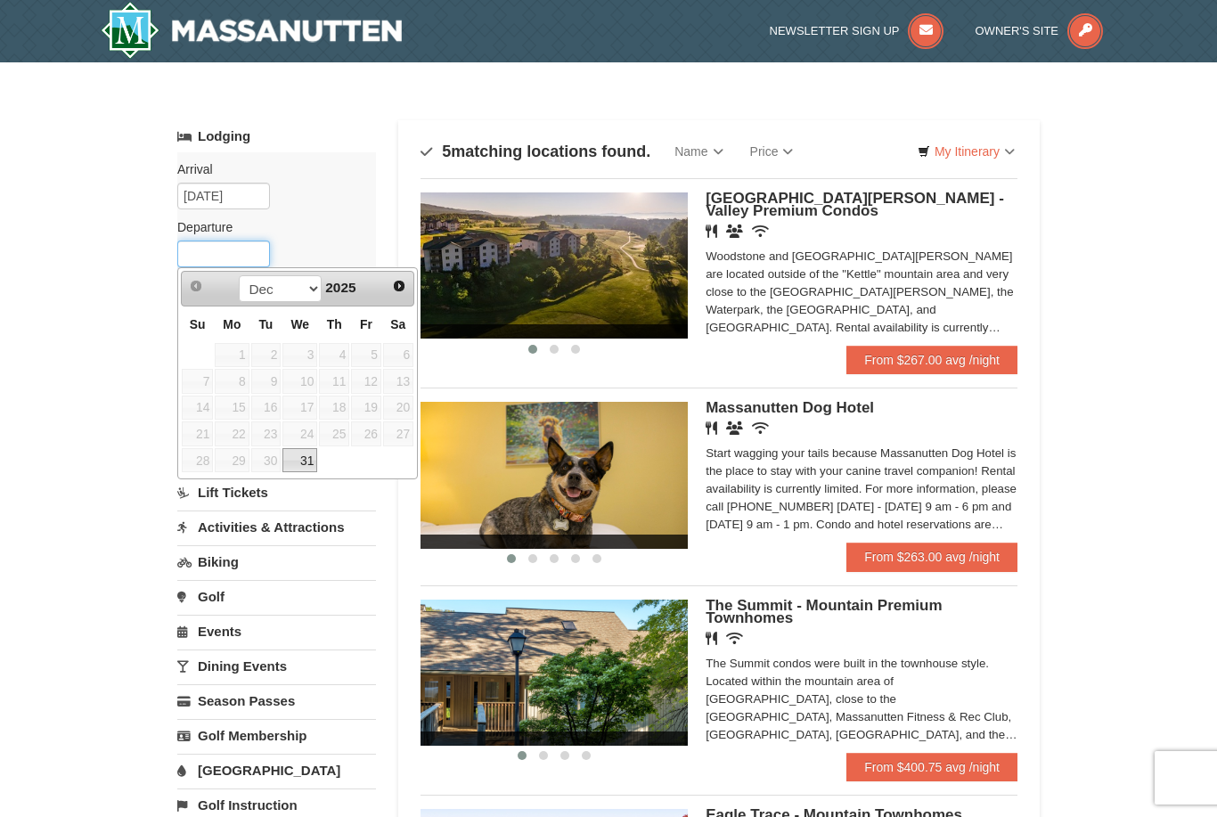
type input "I"
click at [305, 295] on select "Dec" at bounding box center [280, 288] width 83 height 27
click at [401, 282] on span "Next" at bounding box center [399, 286] width 14 height 14
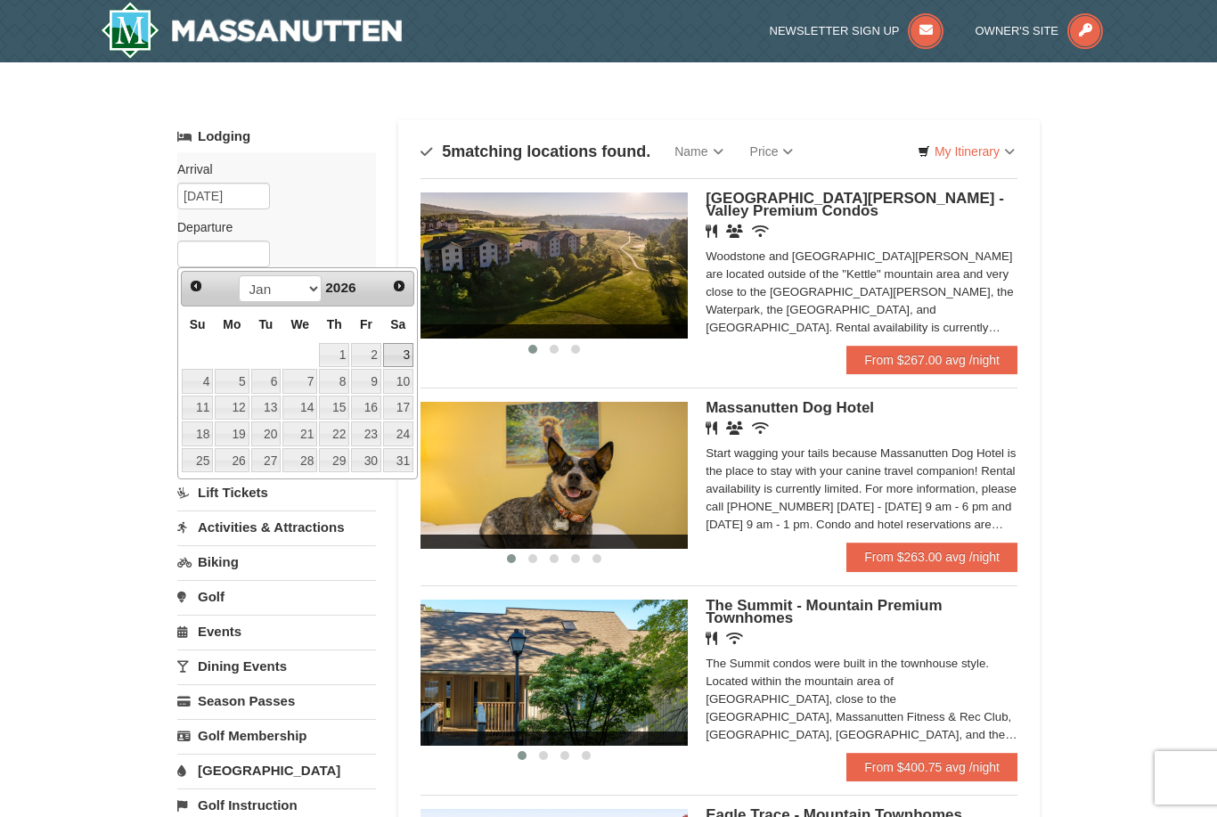
click at [396, 354] on link "3" at bounding box center [398, 355] width 30 height 25
type input "[DATE]"
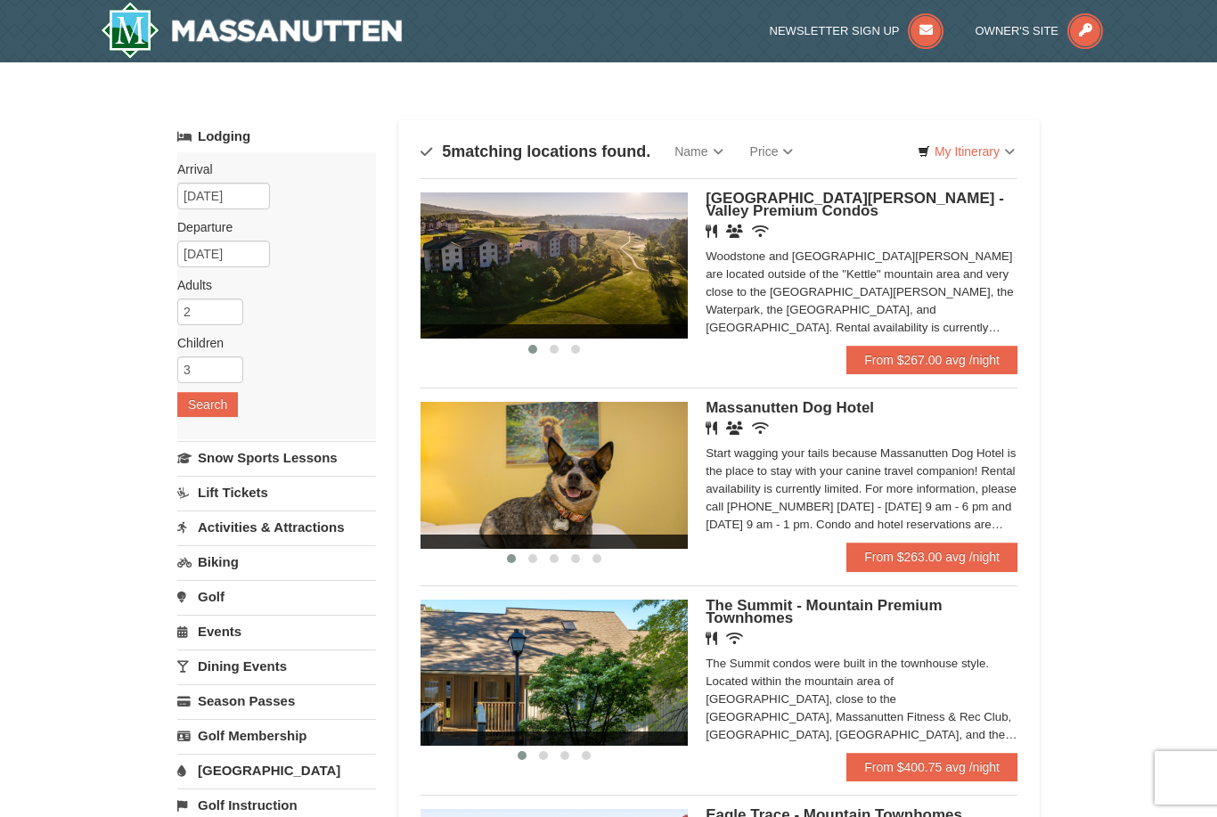
click at [213, 405] on button "Search" at bounding box center [207, 404] width 61 height 25
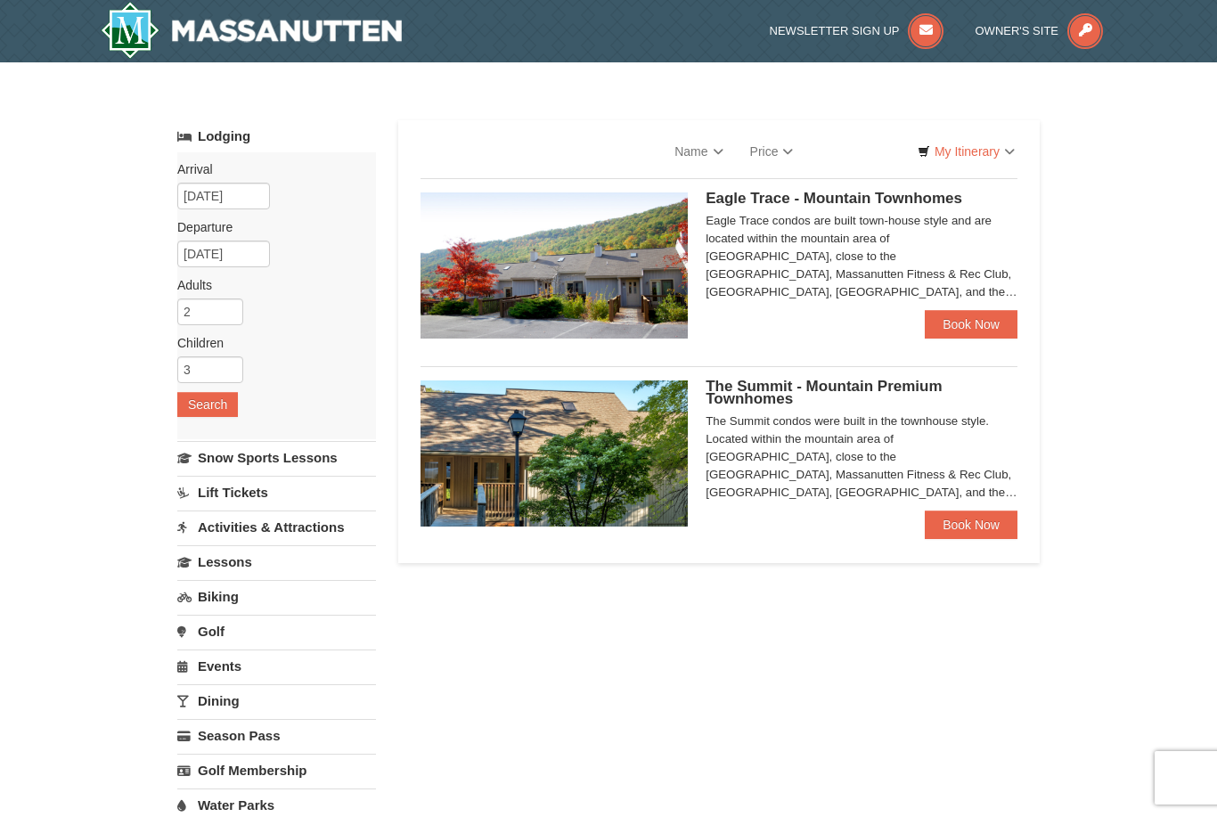
select select "9"
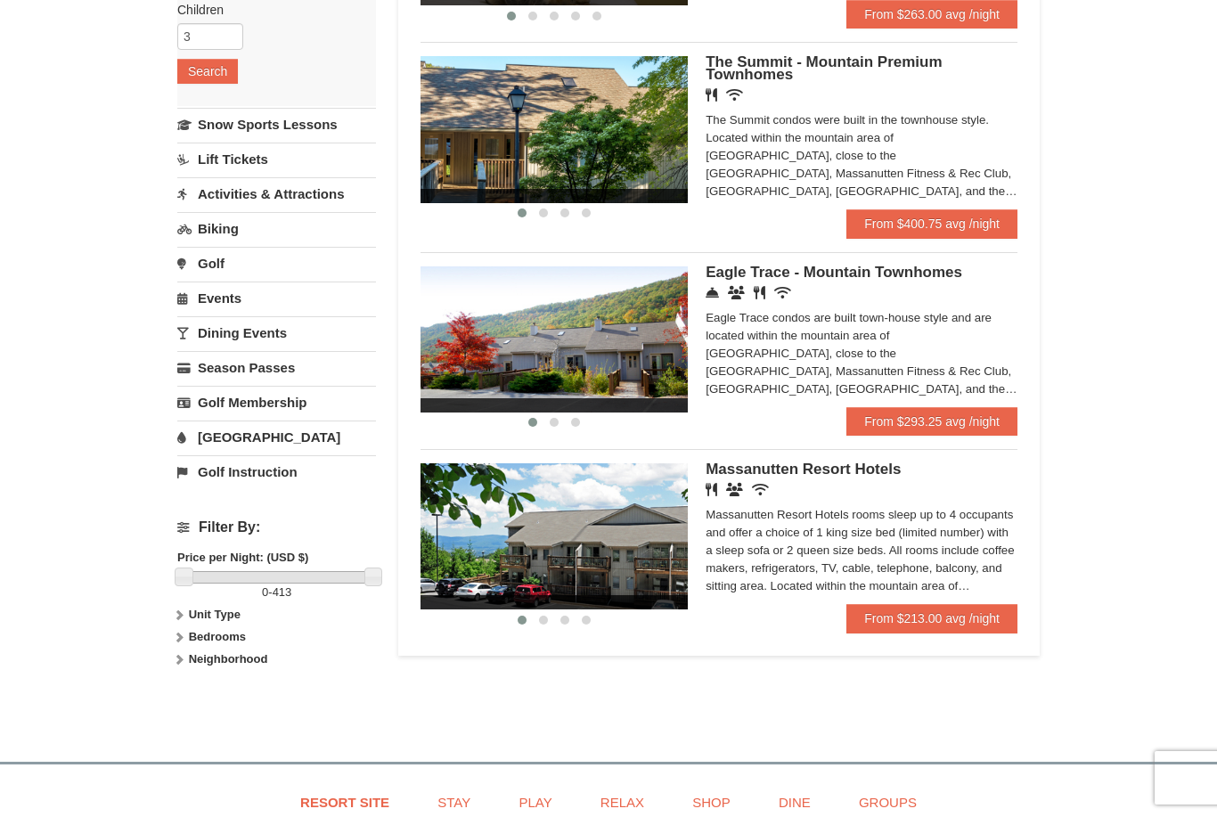
scroll to position [330, 0]
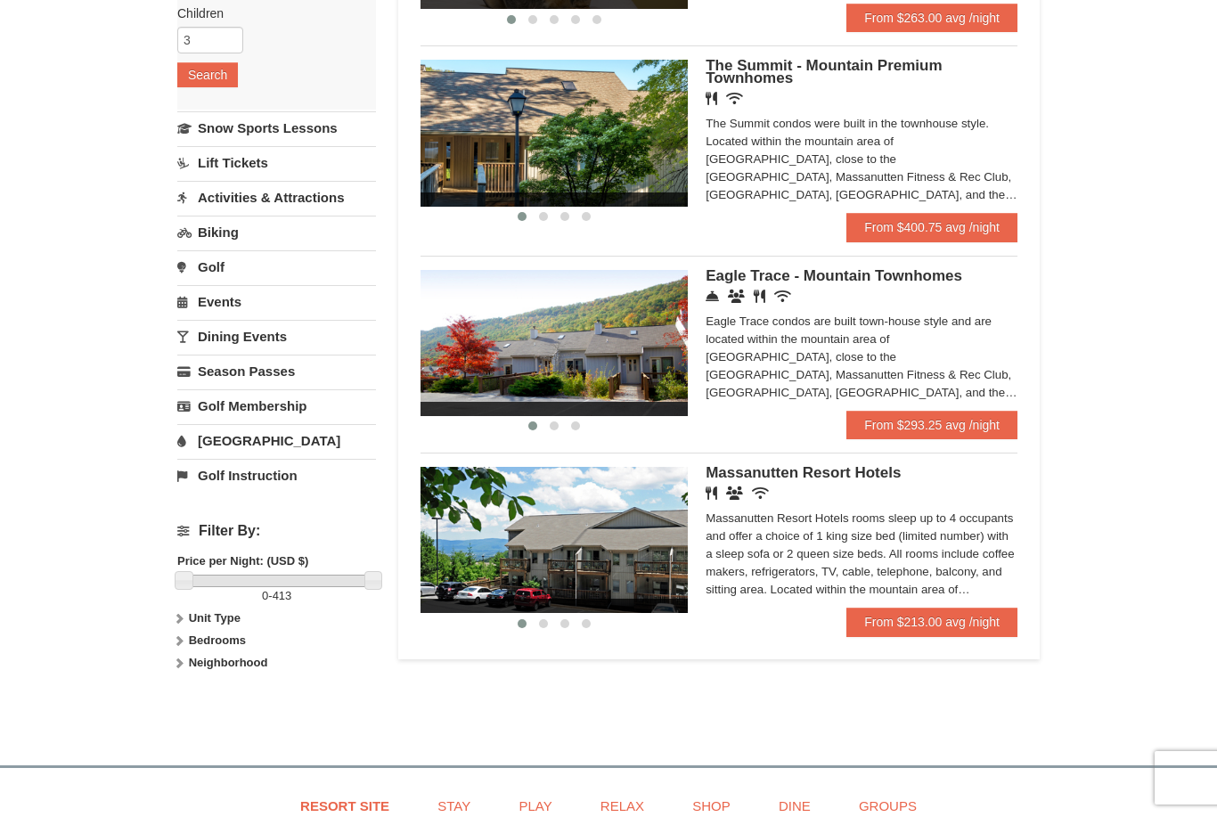
click at [639, 394] on img at bounding box center [553, 343] width 267 height 146
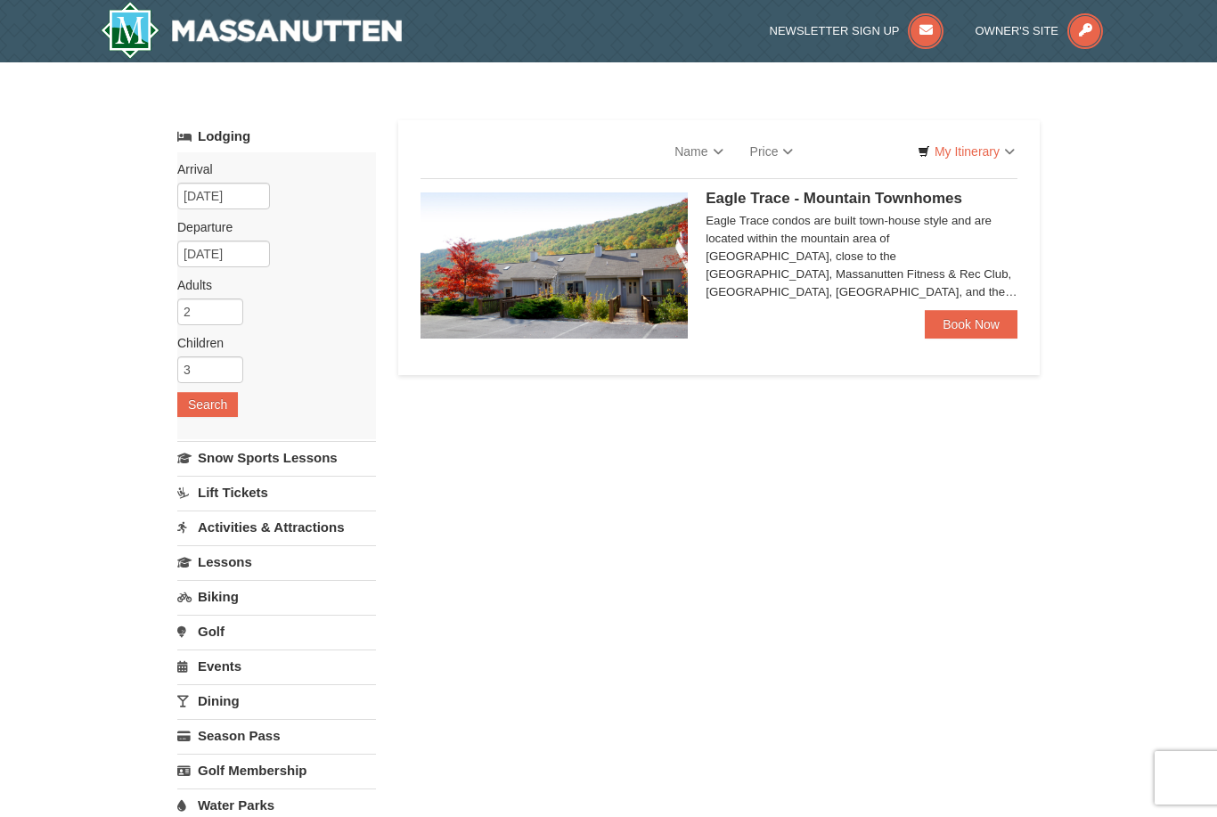
select select "9"
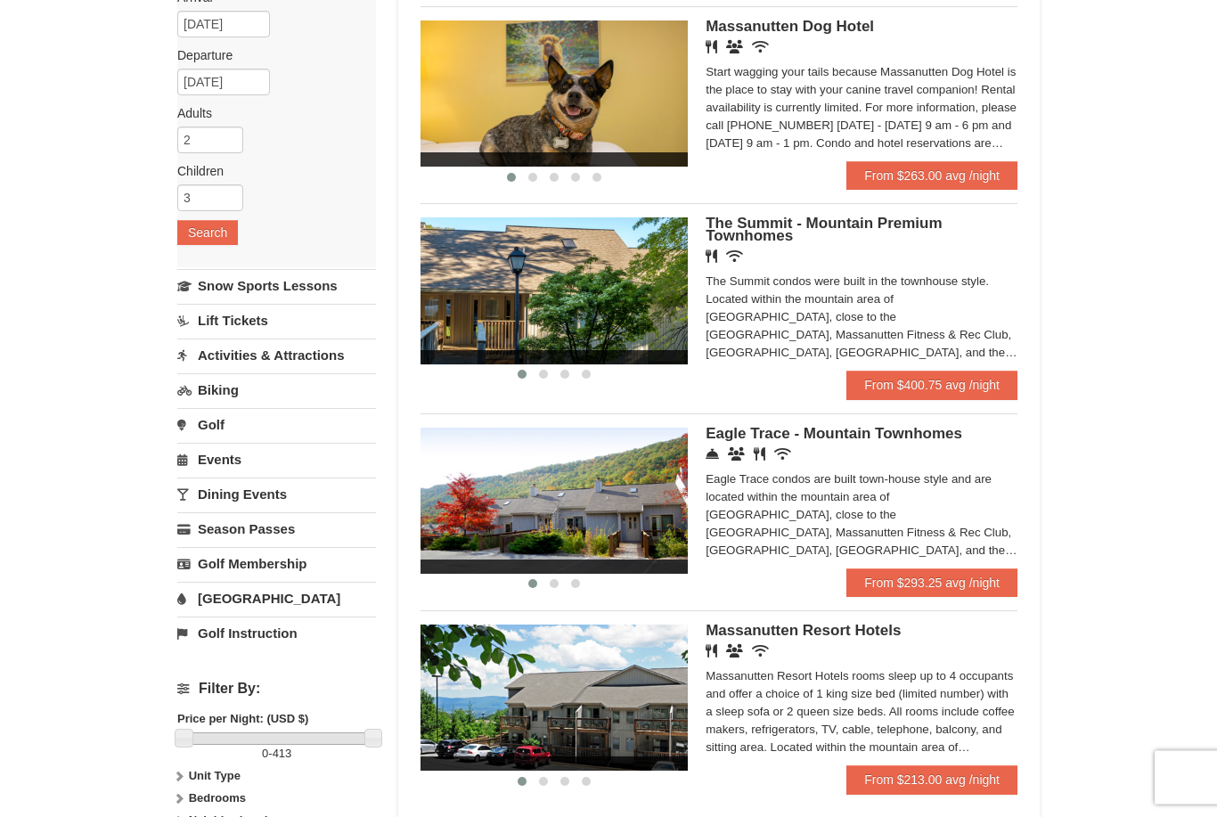
scroll to position [171, 0]
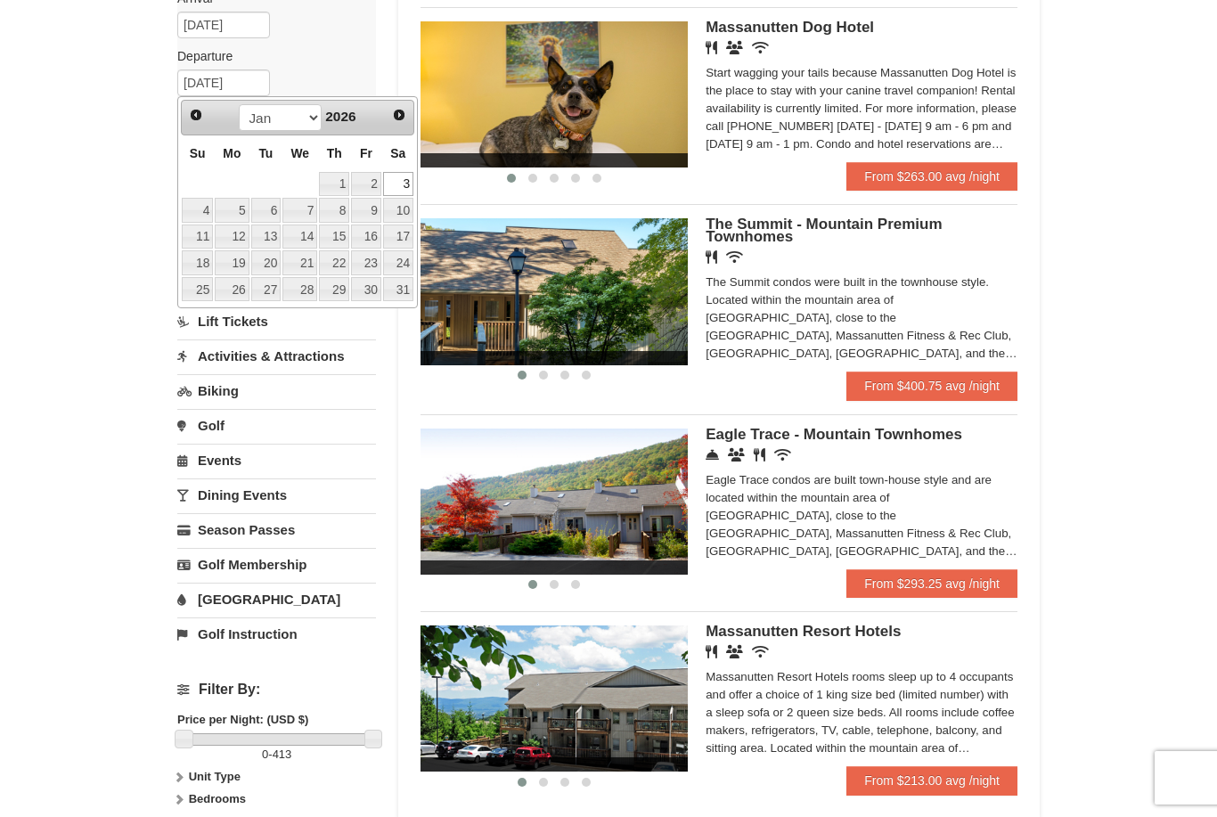
type input "3"
click at [204, 206] on link "4" at bounding box center [197, 210] width 31 height 25
type input "[DATE]"
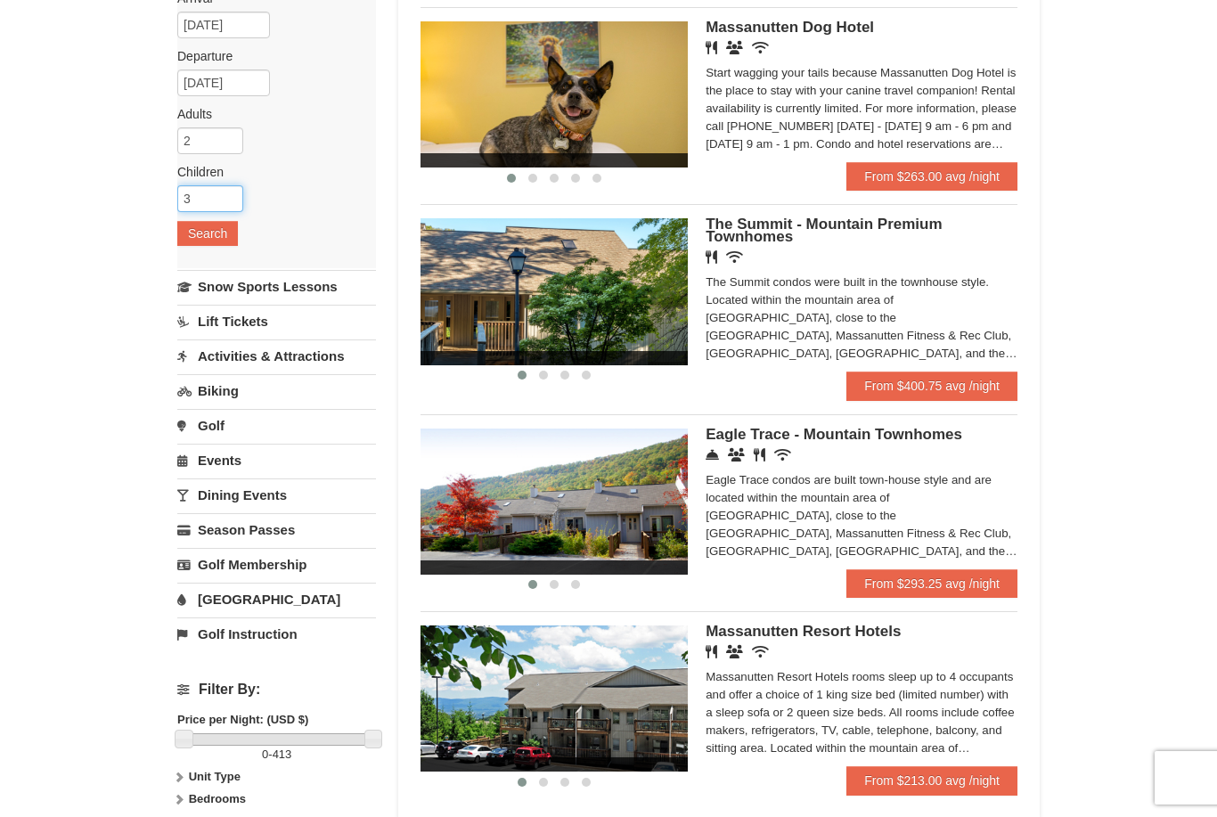
click at [225, 208] on input "3" at bounding box center [210, 198] width 66 height 27
click at [202, 240] on button "Search" at bounding box center [207, 233] width 61 height 25
